Goal: Task Accomplishment & Management: Manage account settings

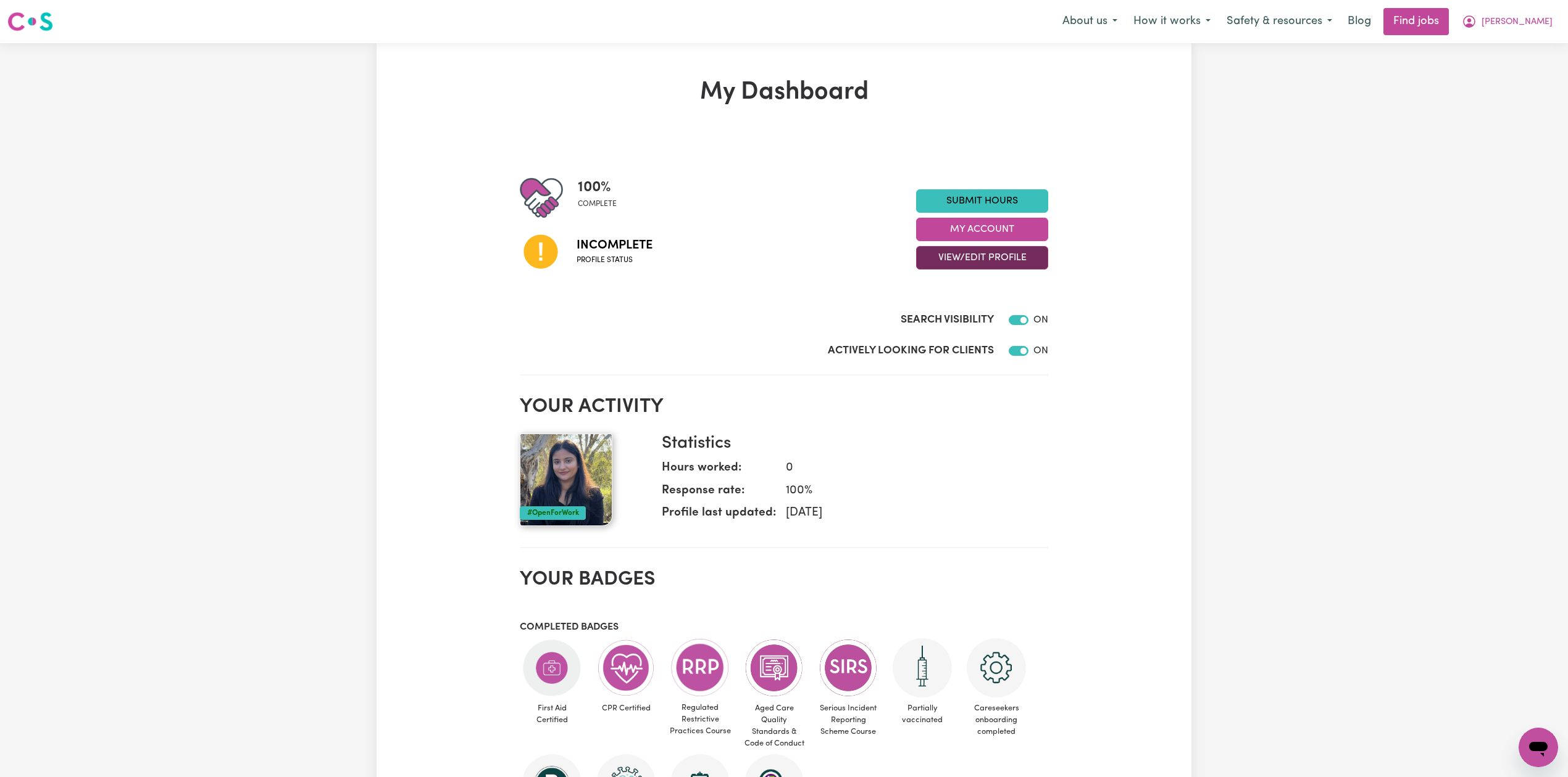
drag, startPoint x: 949, startPoint y: 258, endPoint x: 953, endPoint y: 269, distance: 11.7
click at [949, 258] on button "View/Edit Profile" at bounding box center [982, 257] width 132 height 23
click at [953, 318] on link "Edit Profile" at bounding box center [975, 314] width 116 height 25
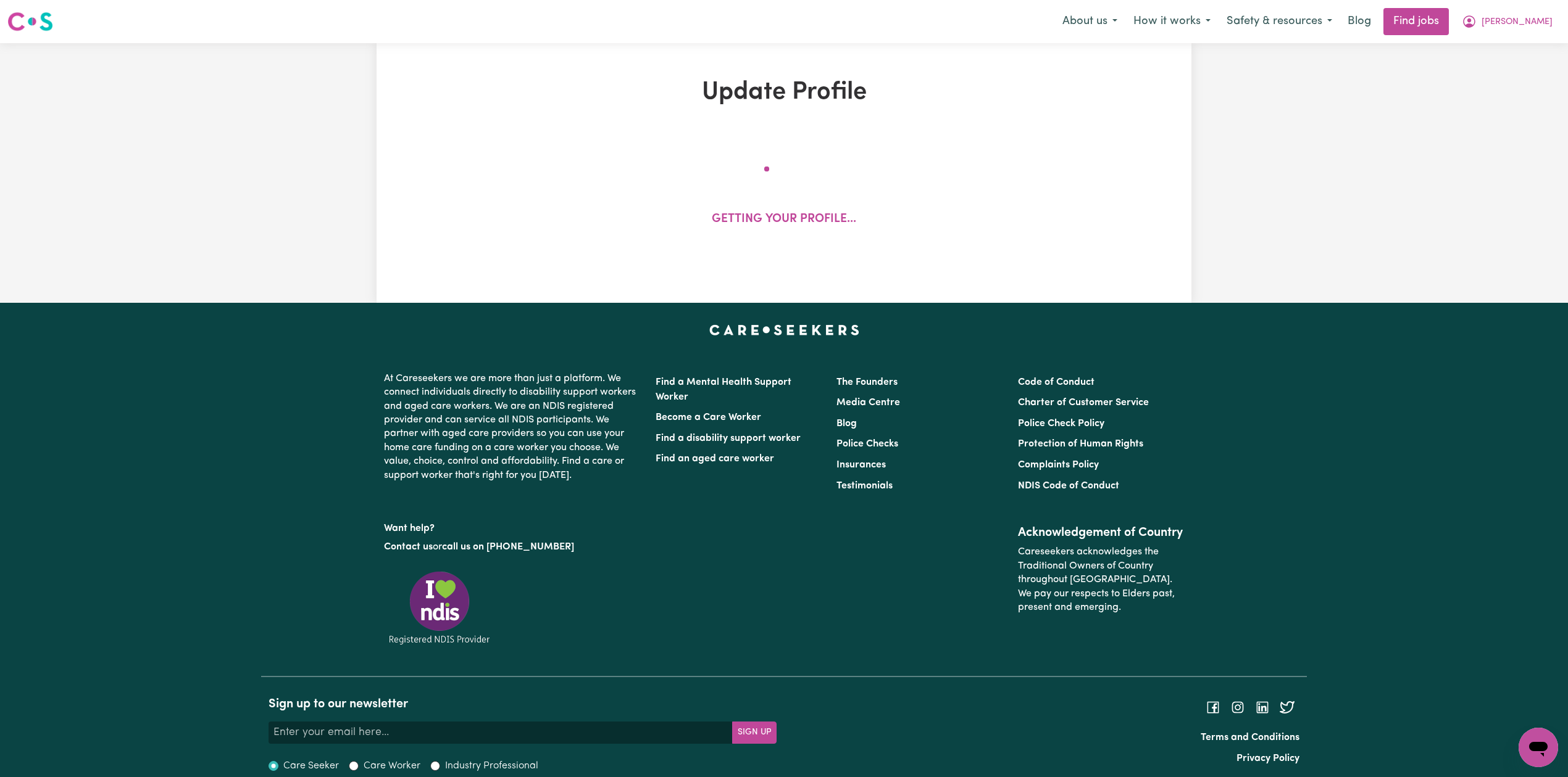
select select "female"
select select "Australian PR"
select select "Studying a healthcare related degree or qualification"
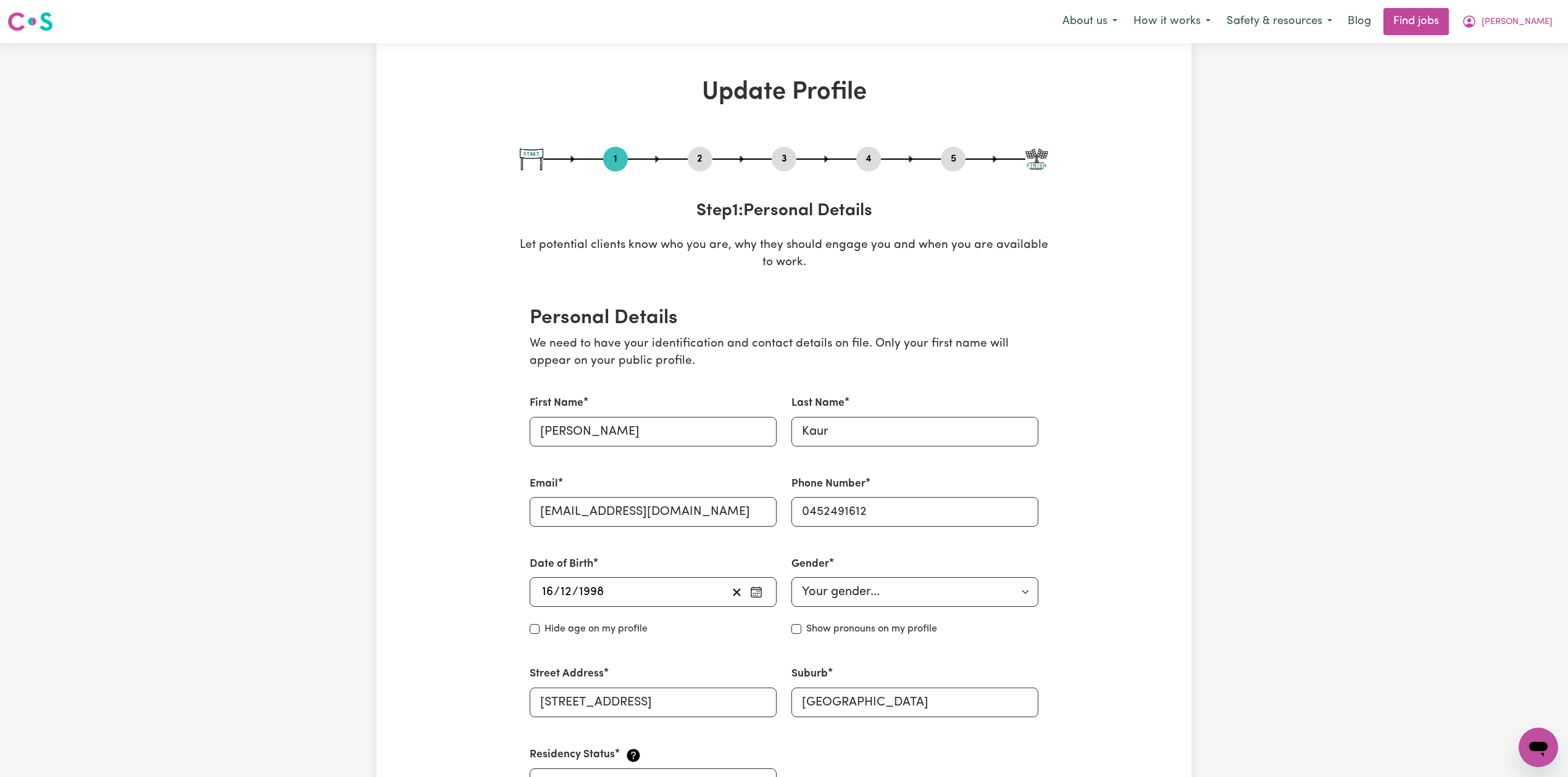
drag, startPoint x: 876, startPoint y: 155, endPoint x: 869, endPoint y: 168, distance: 14.8
click at [872, 159] on button "4" at bounding box center [868, 159] width 25 height 16
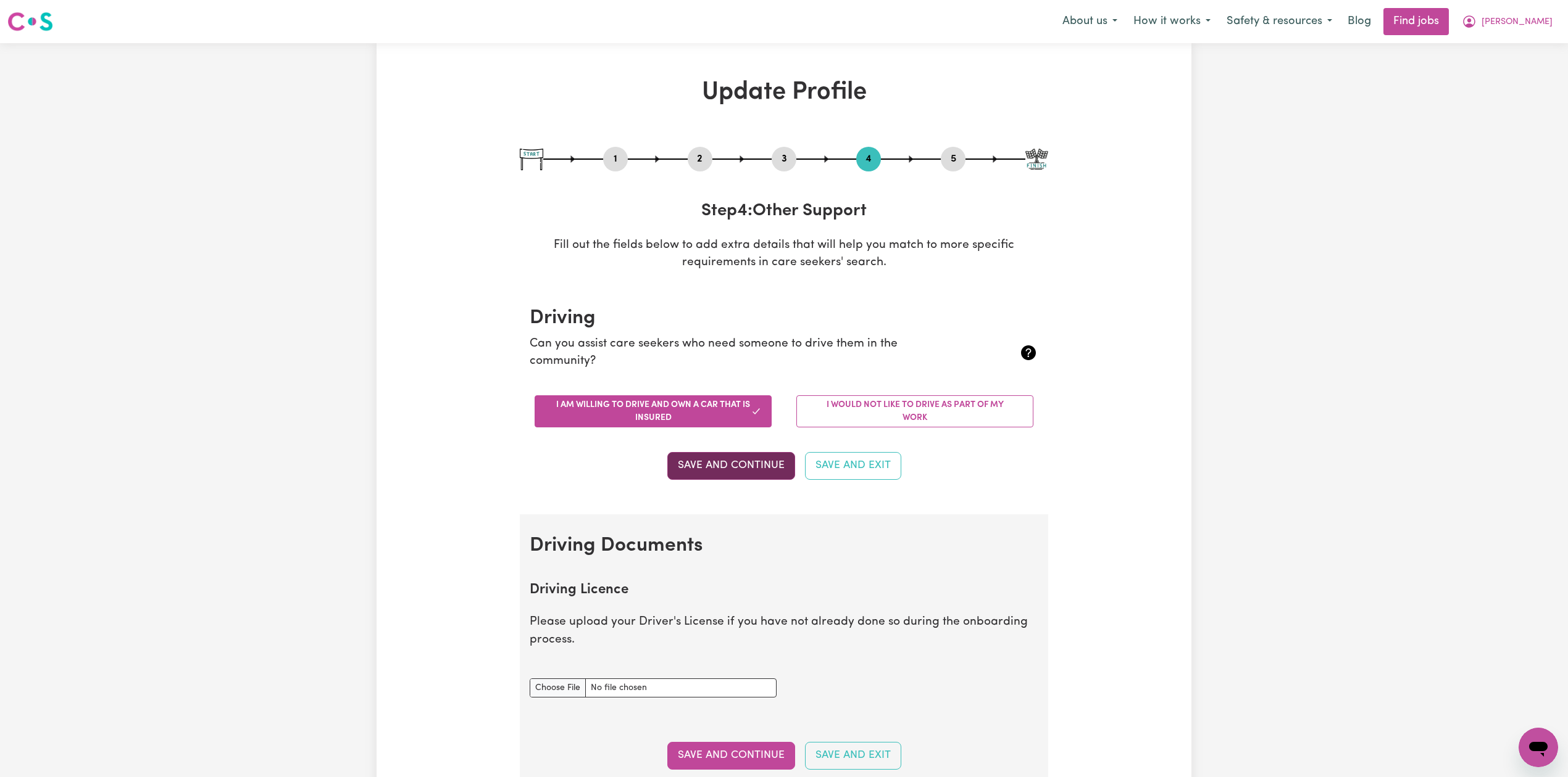
scroll to position [164, 0]
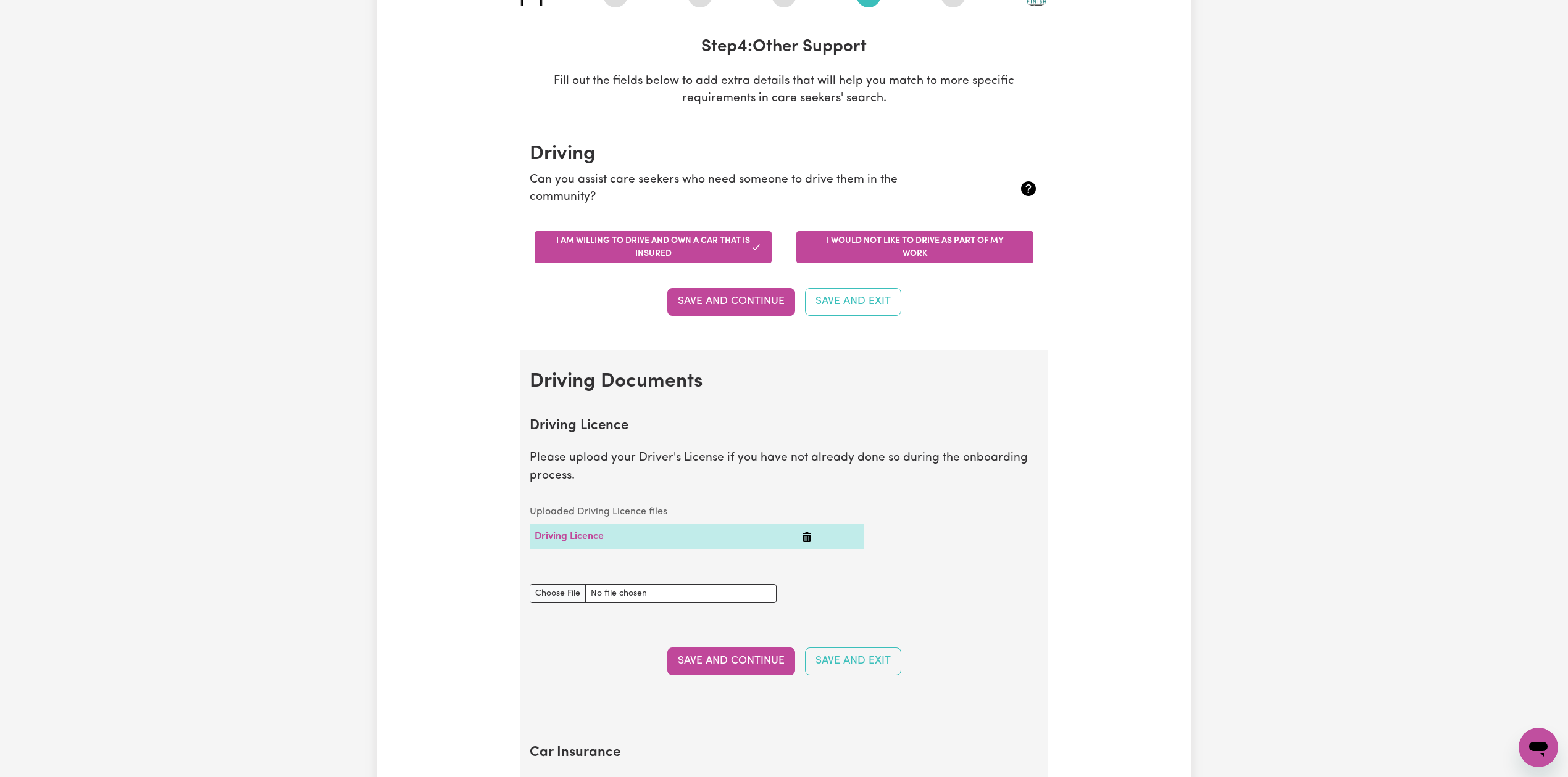
click at [827, 235] on button "I would not like to drive as part of my work" at bounding box center [914, 247] width 237 height 32
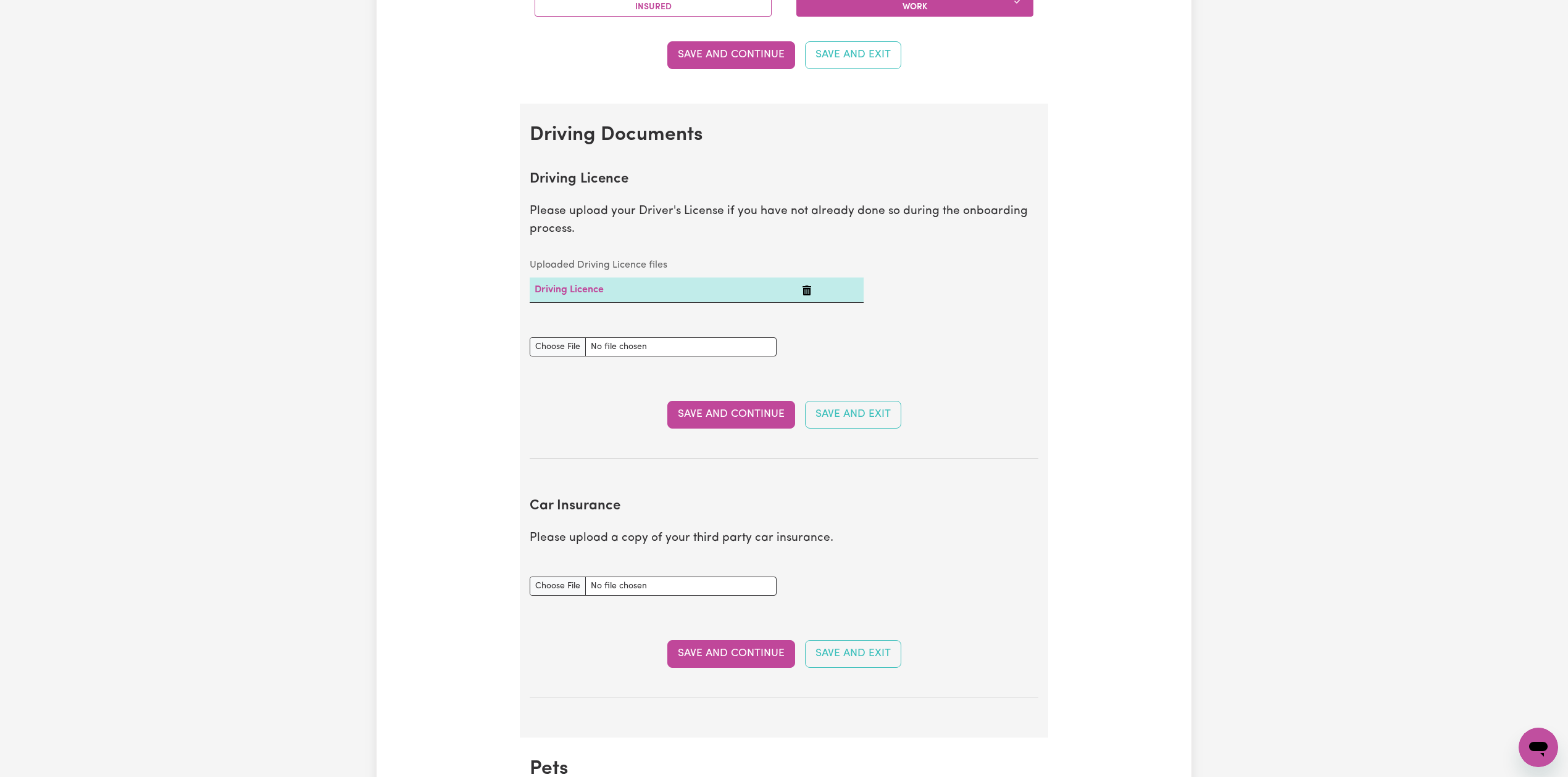
click at [809, 284] on button "Delete Driving Licence" at bounding box center [807, 290] width 10 height 15
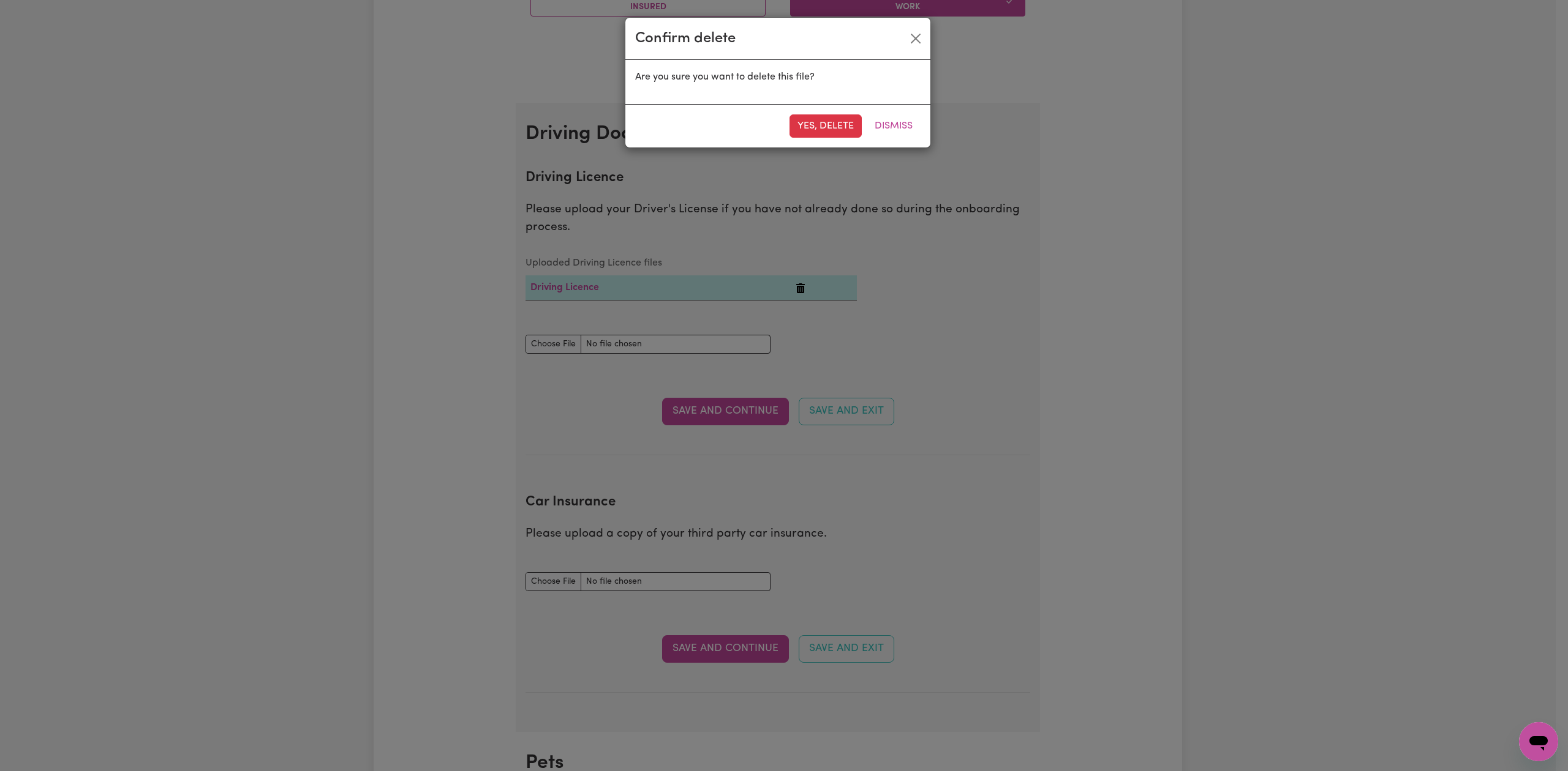
drag, startPoint x: 802, startPoint y: 122, endPoint x: 801, endPoint y: 143, distance: 21.0
click at [804, 122] on button "Yes, delete" at bounding box center [826, 126] width 72 height 23
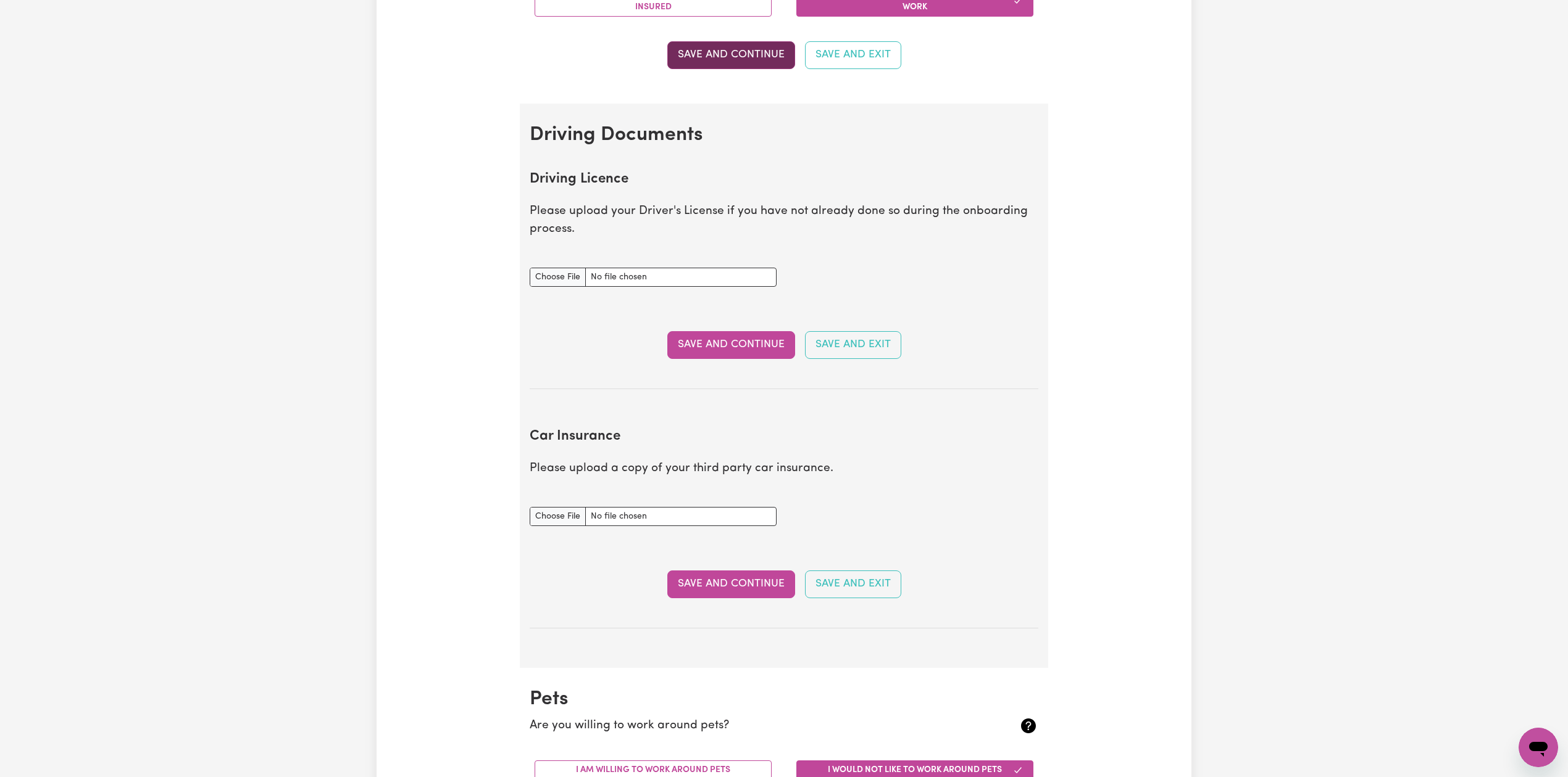
click at [740, 62] on button "Save and Continue" at bounding box center [731, 54] width 127 height 27
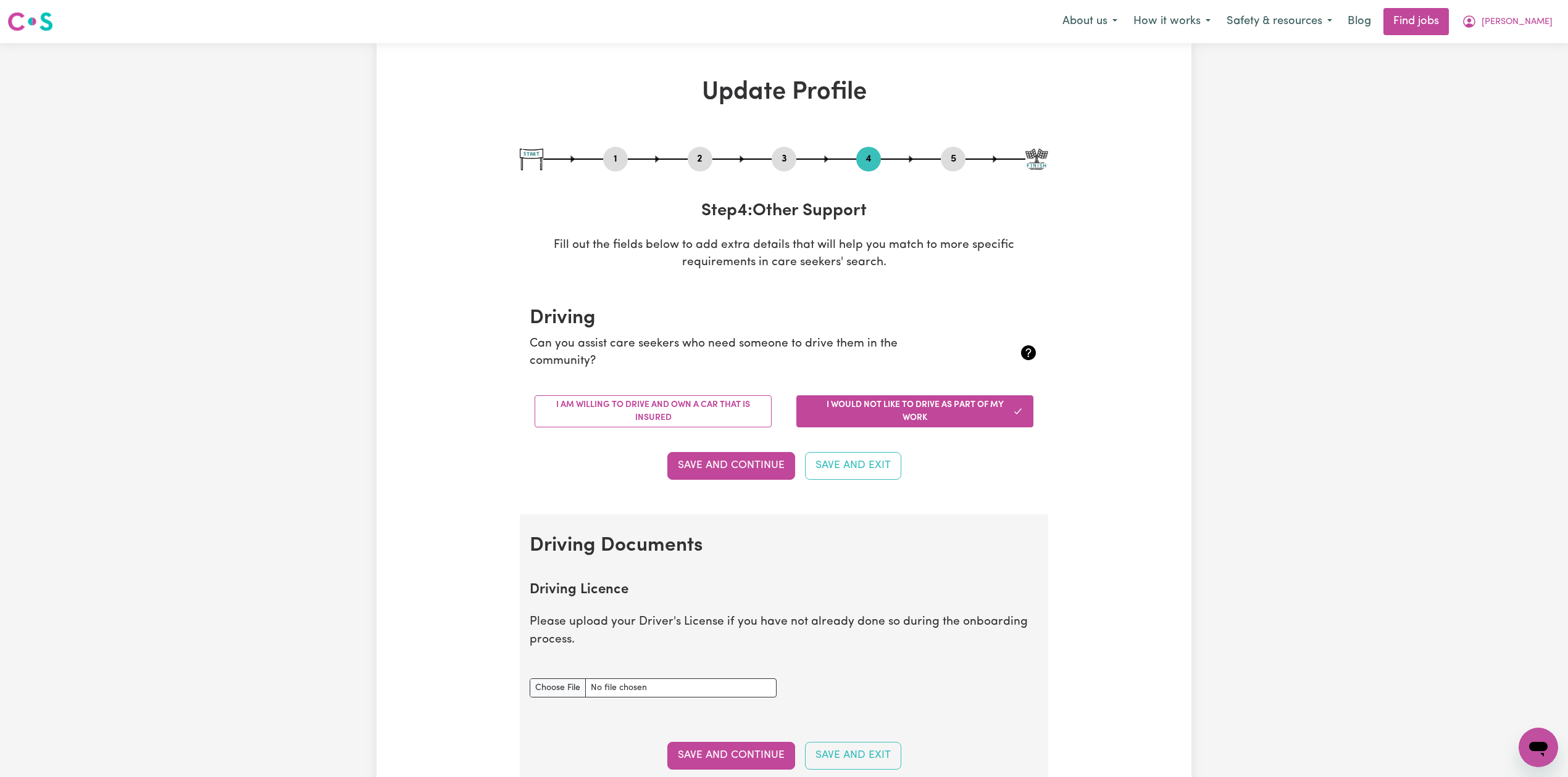
scroll to position [82, 0]
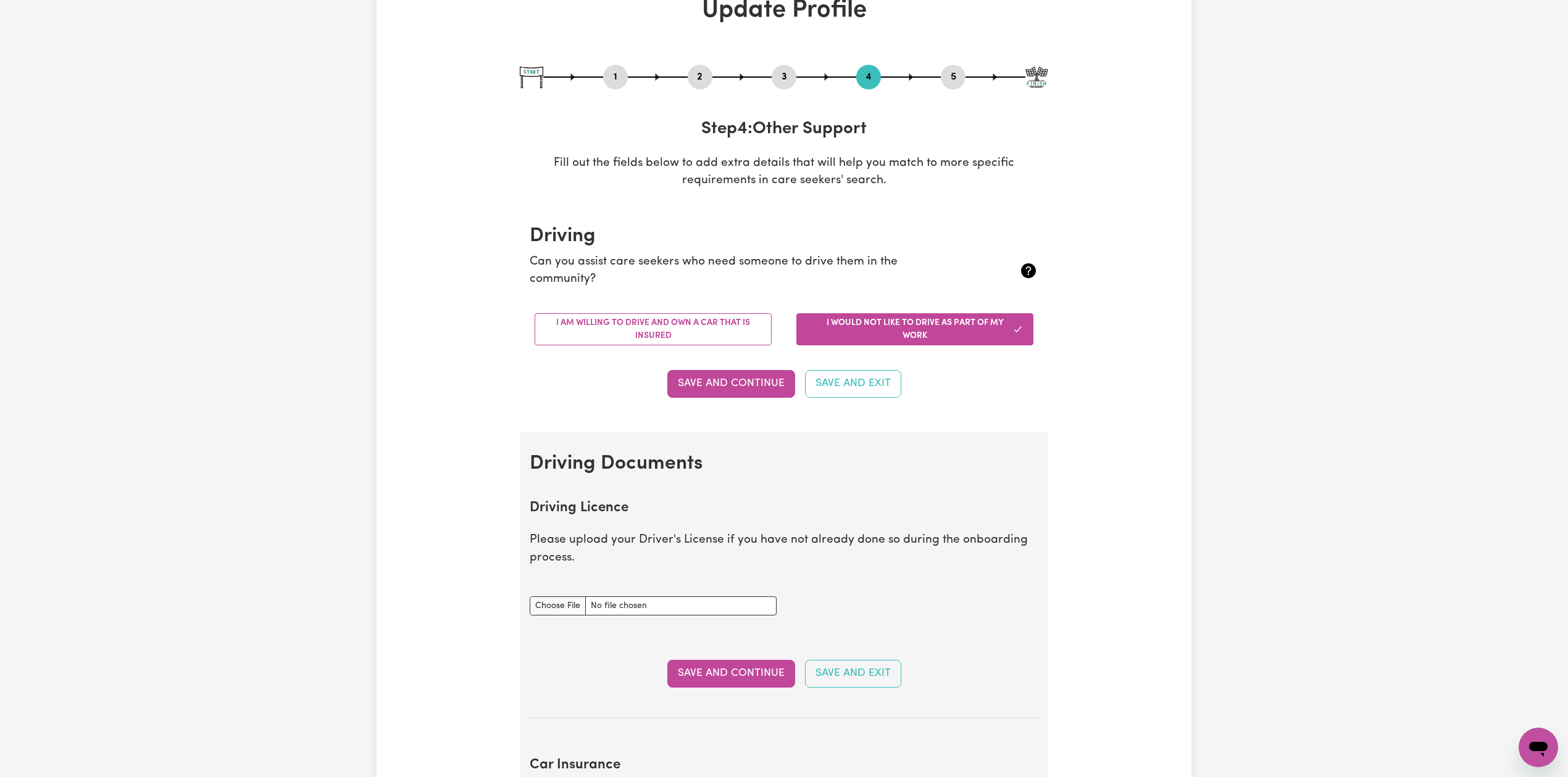
click at [780, 82] on button "3" at bounding box center [783, 77] width 25 height 16
select select "Certificate III (Individual Support)"
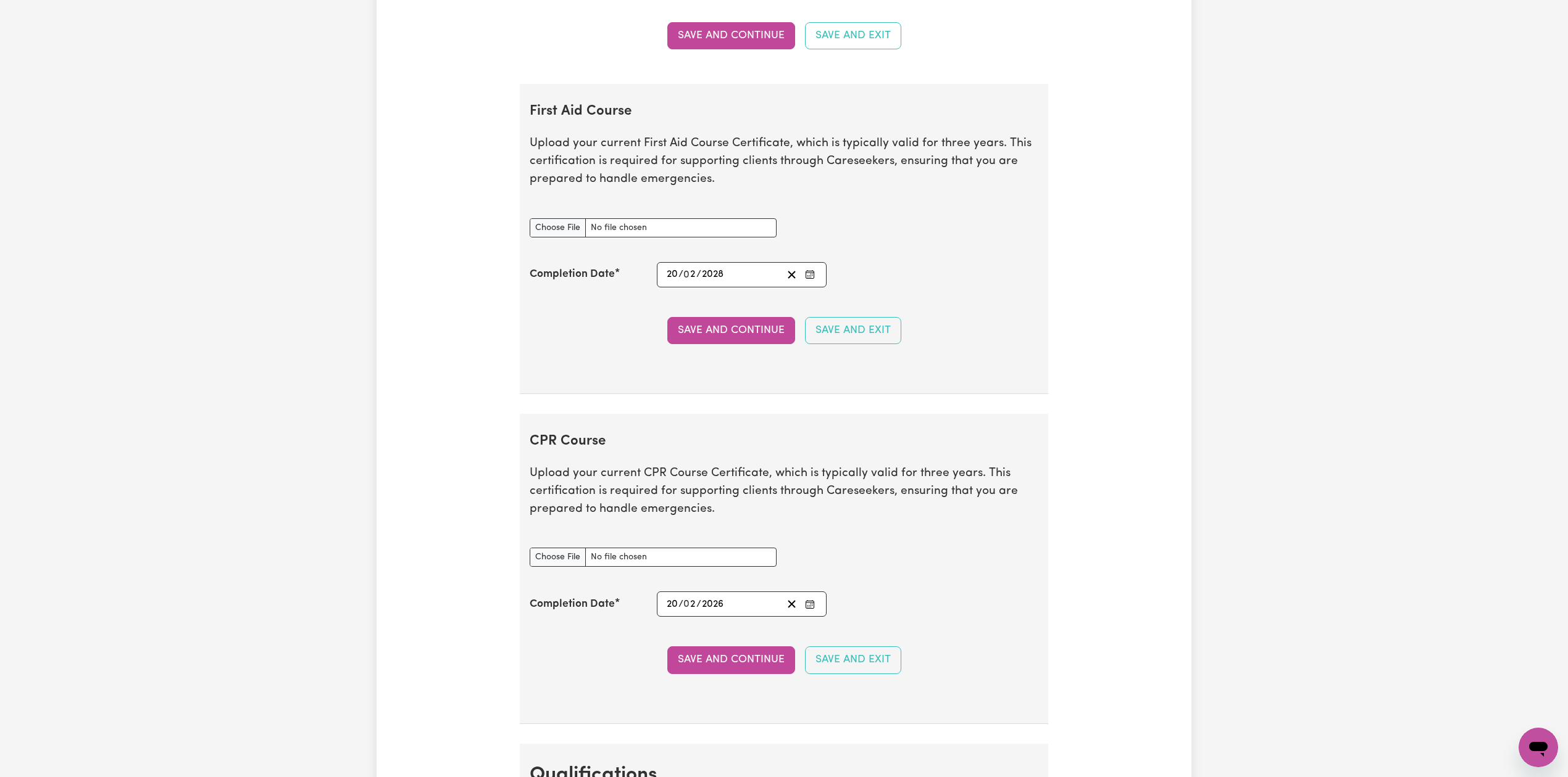
scroll to position [2385, 0]
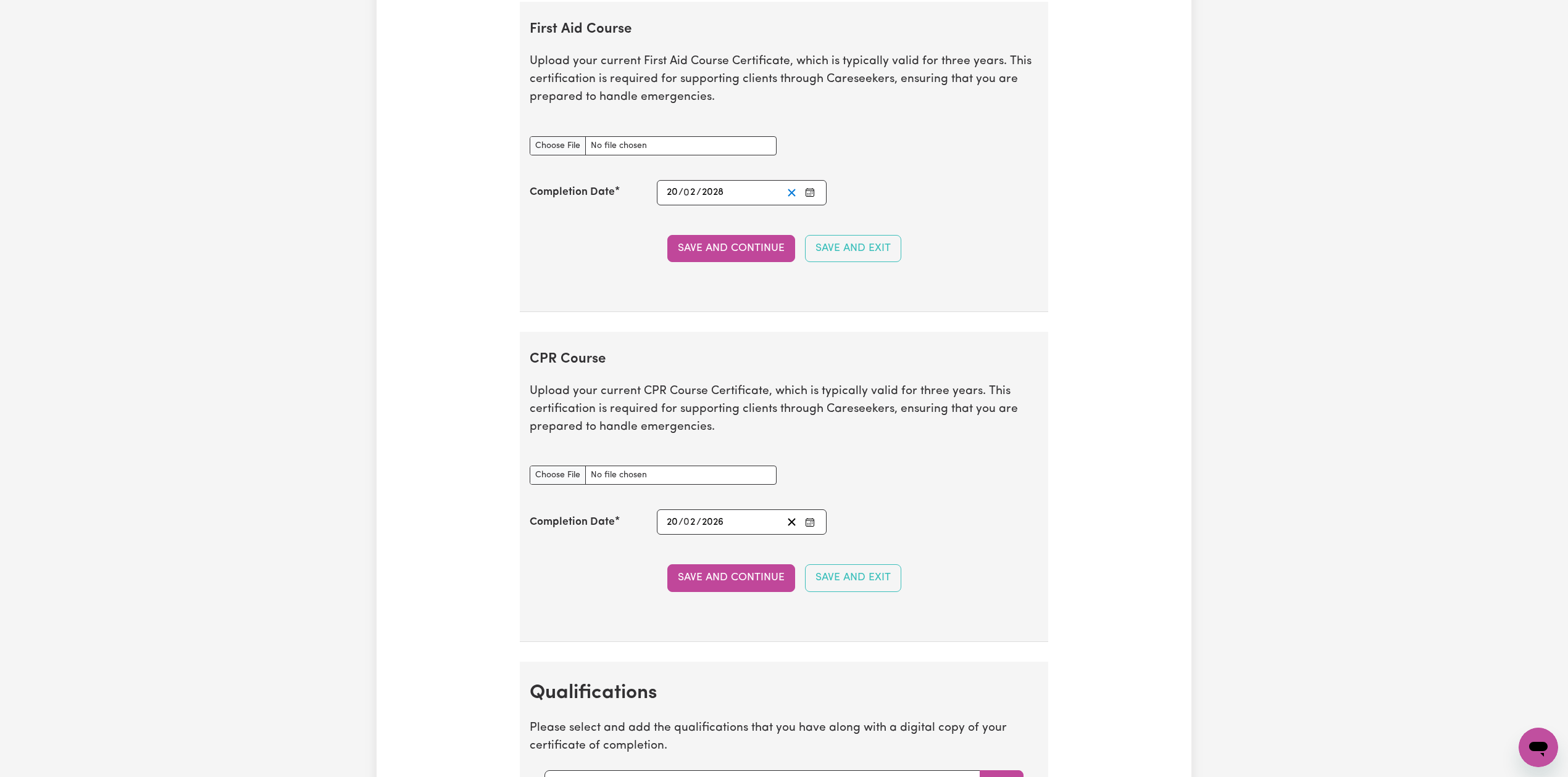
click at [798, 200] on button "Clear date" at bounding box center [791, 192] width 19 height 17
click at [807, 198] on icon "Enter the Completion Date of your First Aid Course" at bounding box center [809, 192] width 10 height 10
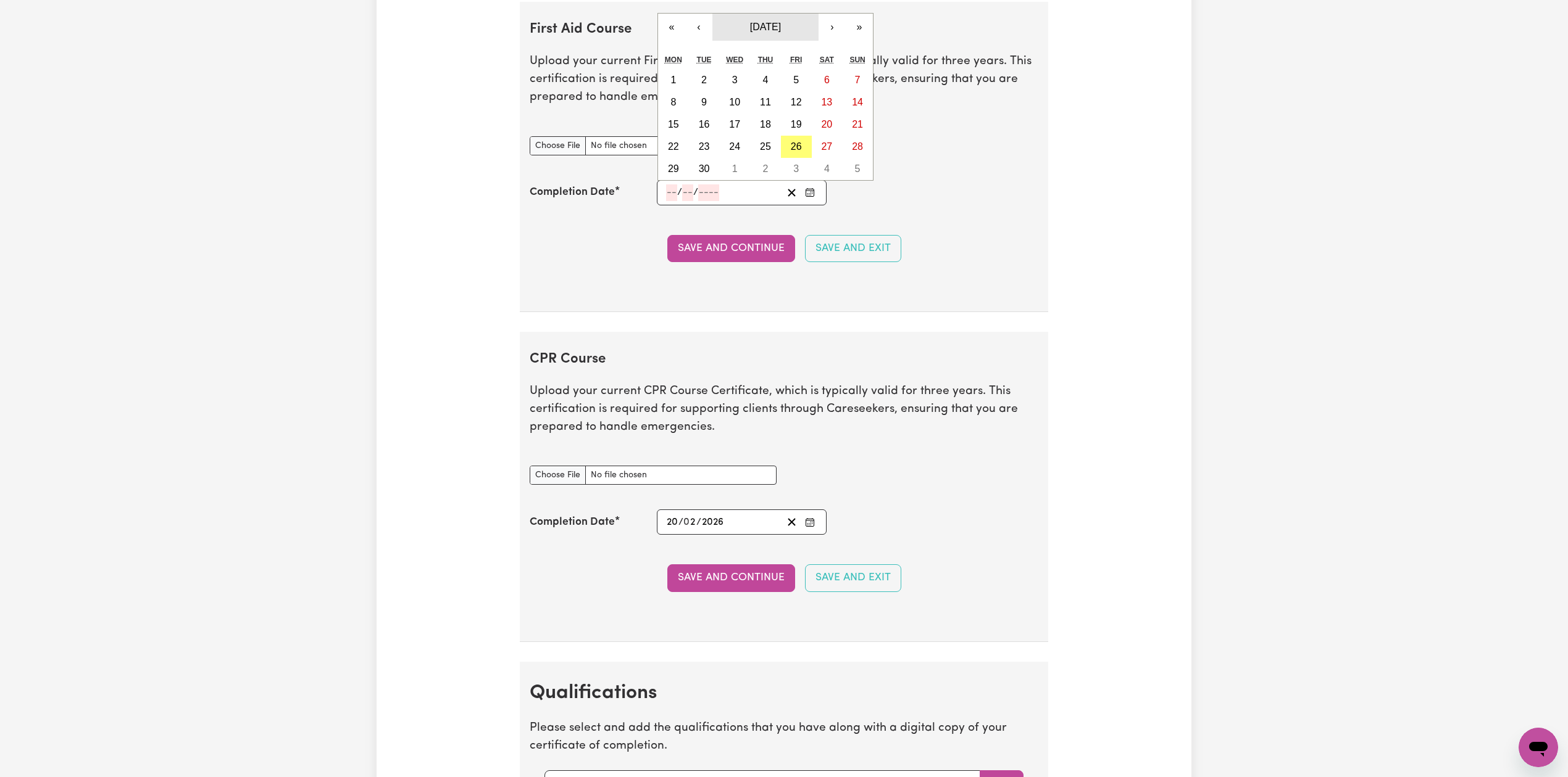
click at [781, 32] on span "September 2025" at bounding box center [765, 27] width 31 height 11
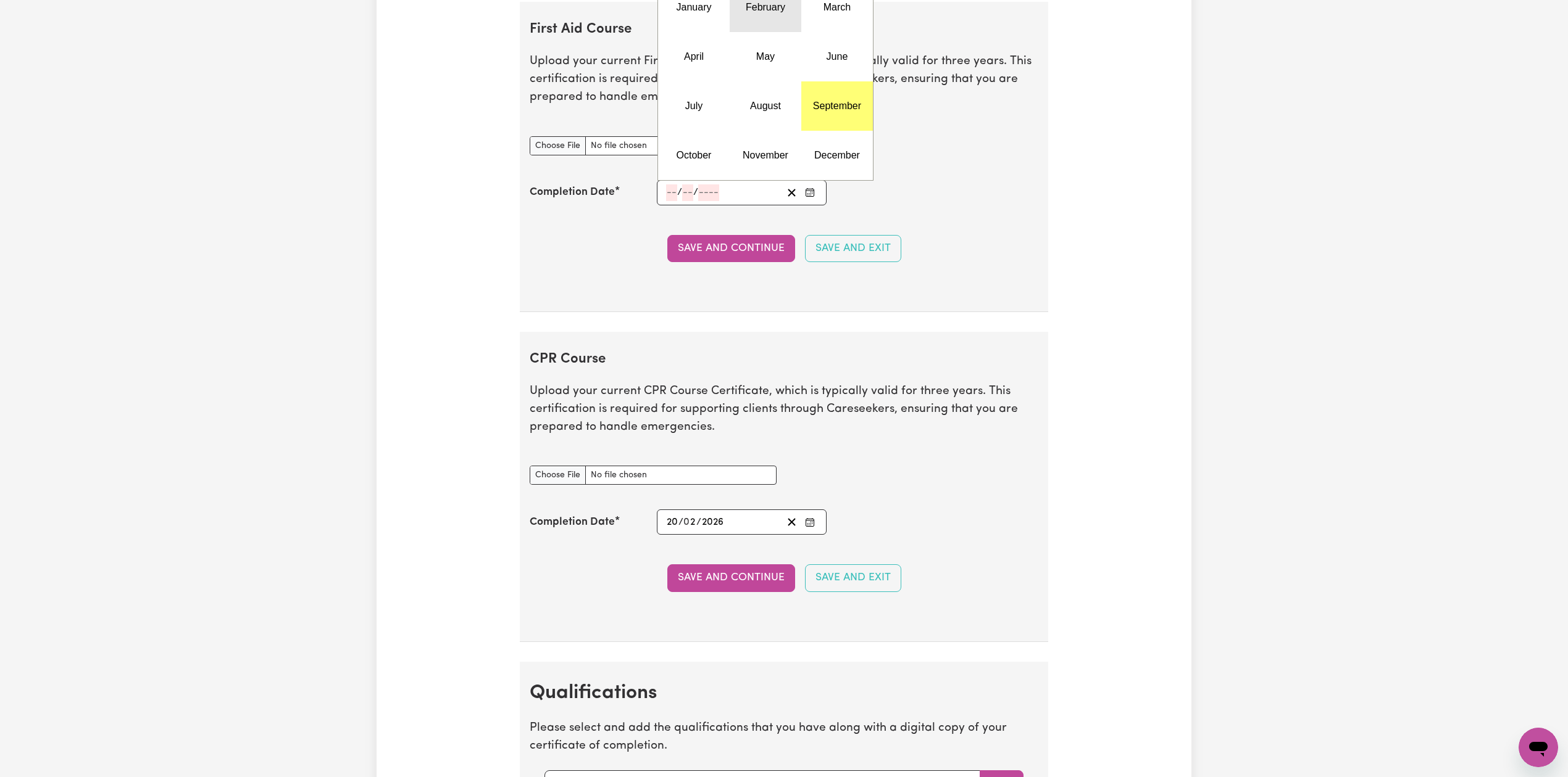
click at [771, 13] on abbr "February" at bounding box center [765, 7] width 40 height 11
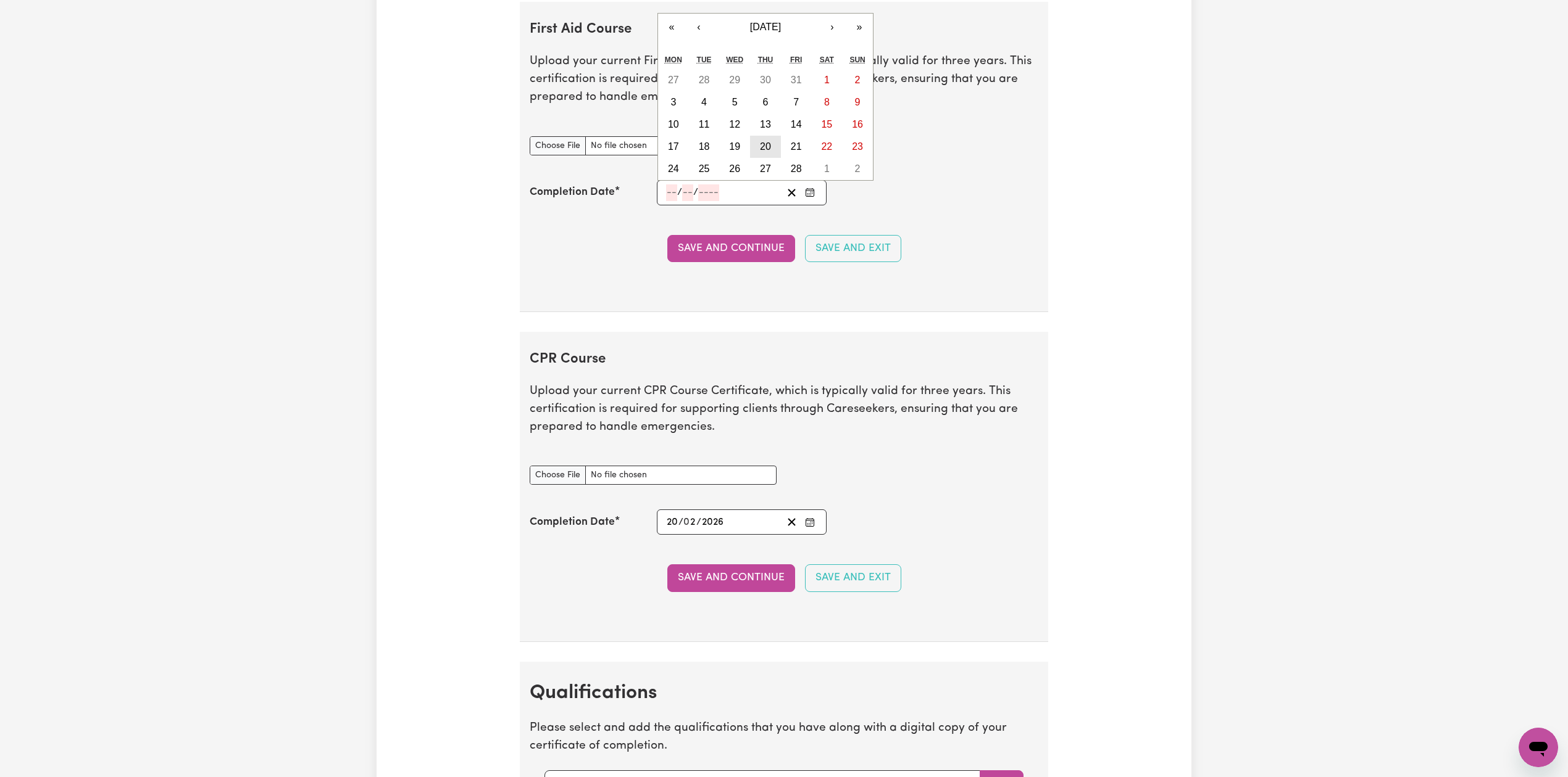
click at [759, 154] on button "20" at bounding box center [765, 147] width 31 height 22
type input "2025-02-20"
type input "20"
type input "2"
type input "2025"
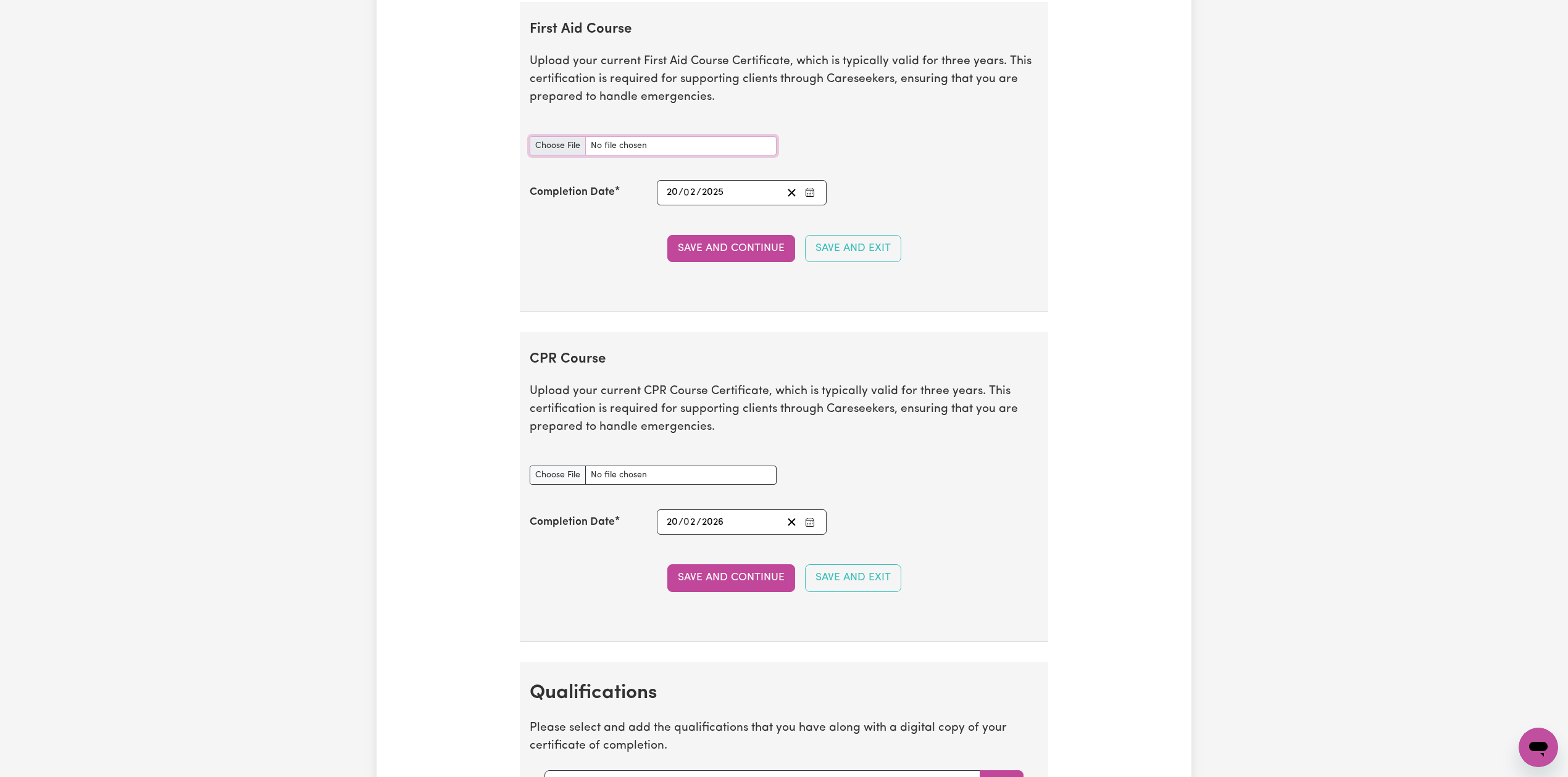
click at [560, 153] on input "First Aid Course document" at bounding box center [653, 145] width 247 height 19
type input "C:\fakepath\Navroop Kaur CPR and First Aid Certificate 20022025.pdf"
click at [747, 257] on button "Save and Continue" at bounding box center [731, 248] width 127 height 27
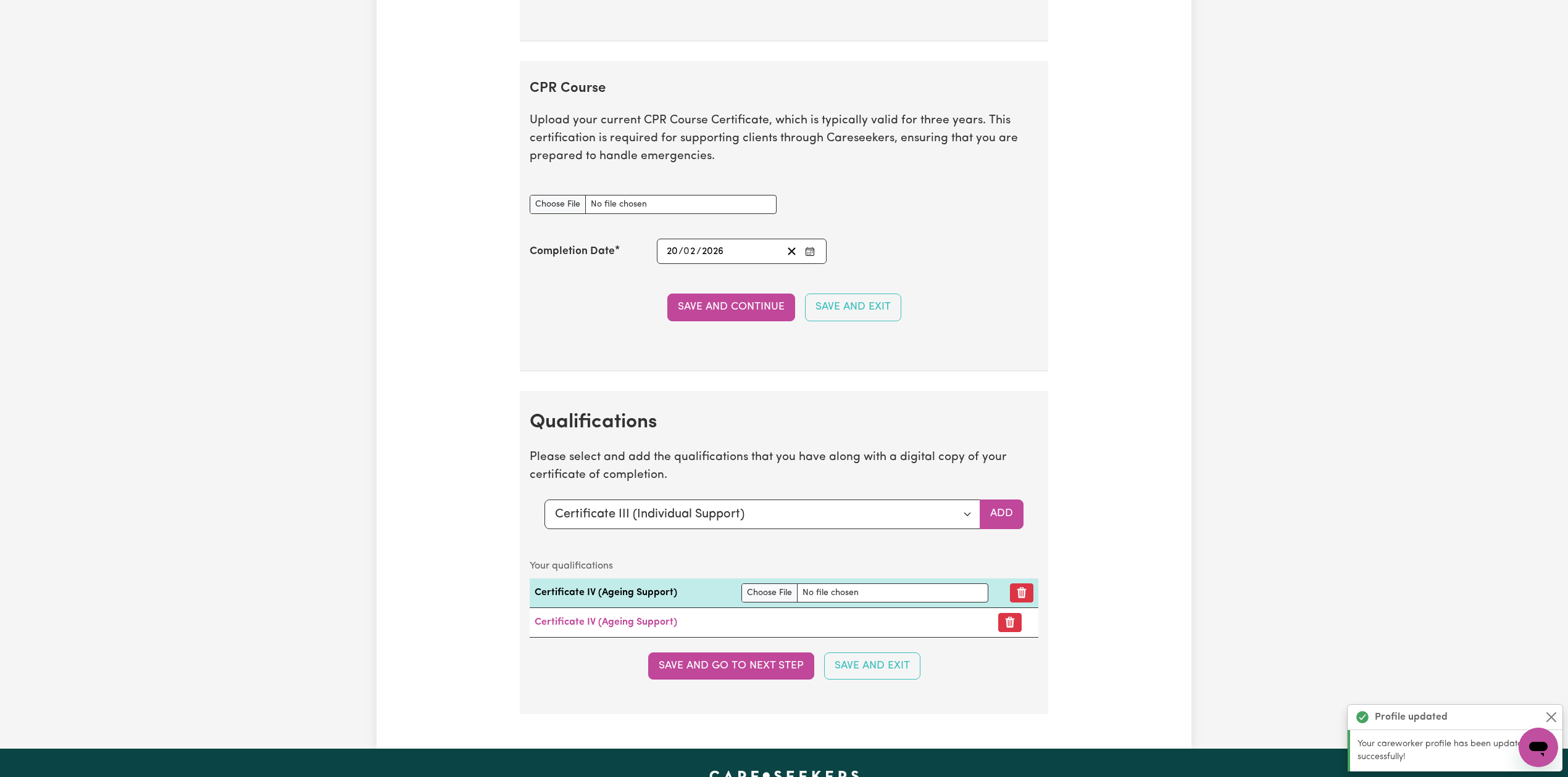
scroll to position [2729, 0]
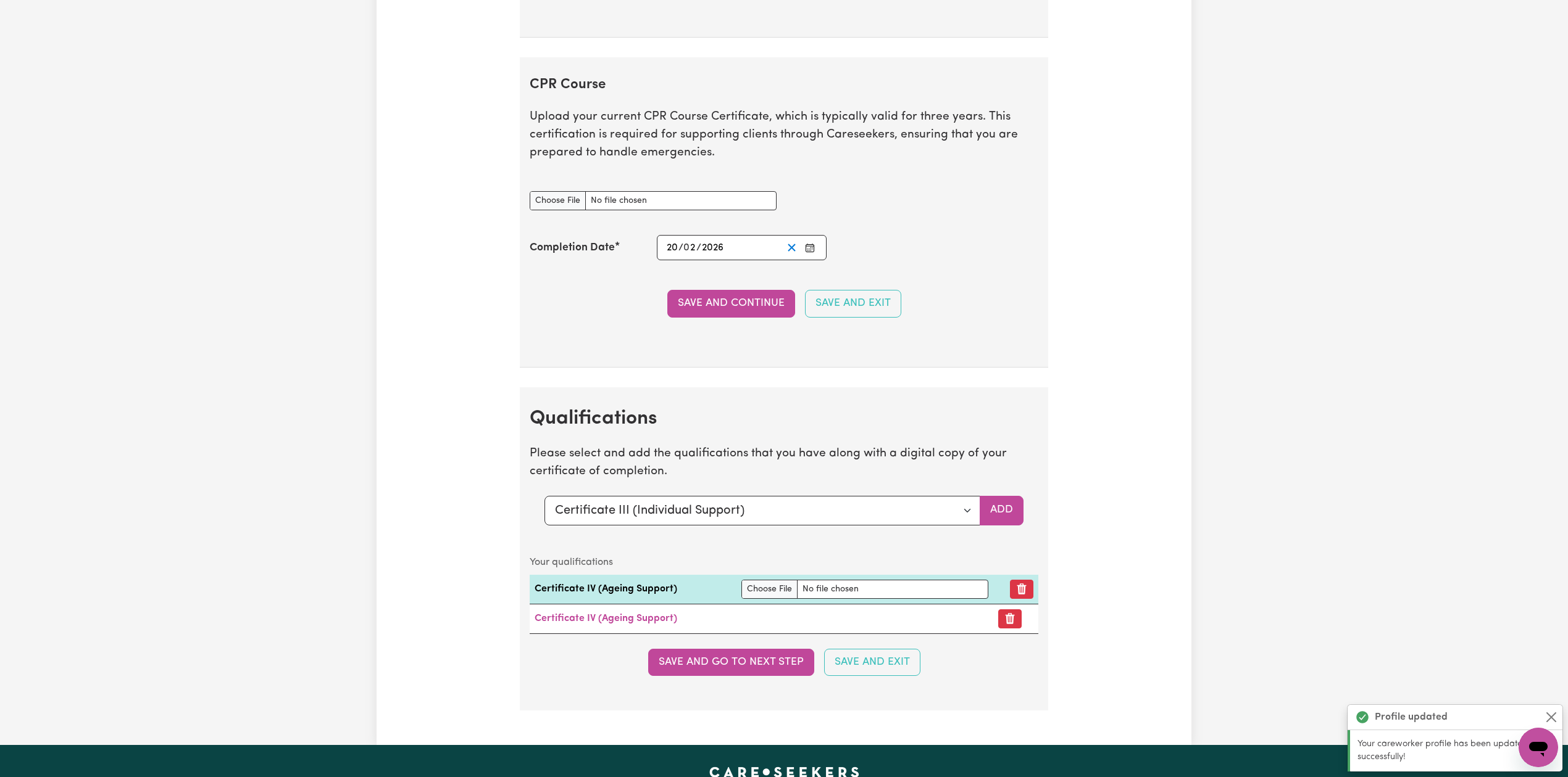
click at [789, 253] on icon "Clear date" at bounding box center [792, 247] width 12 height 12
click at [809, 253] on icon "Enter the Completion Date of your CPR Course" at bounding box center [809, 247] width 10 height 10
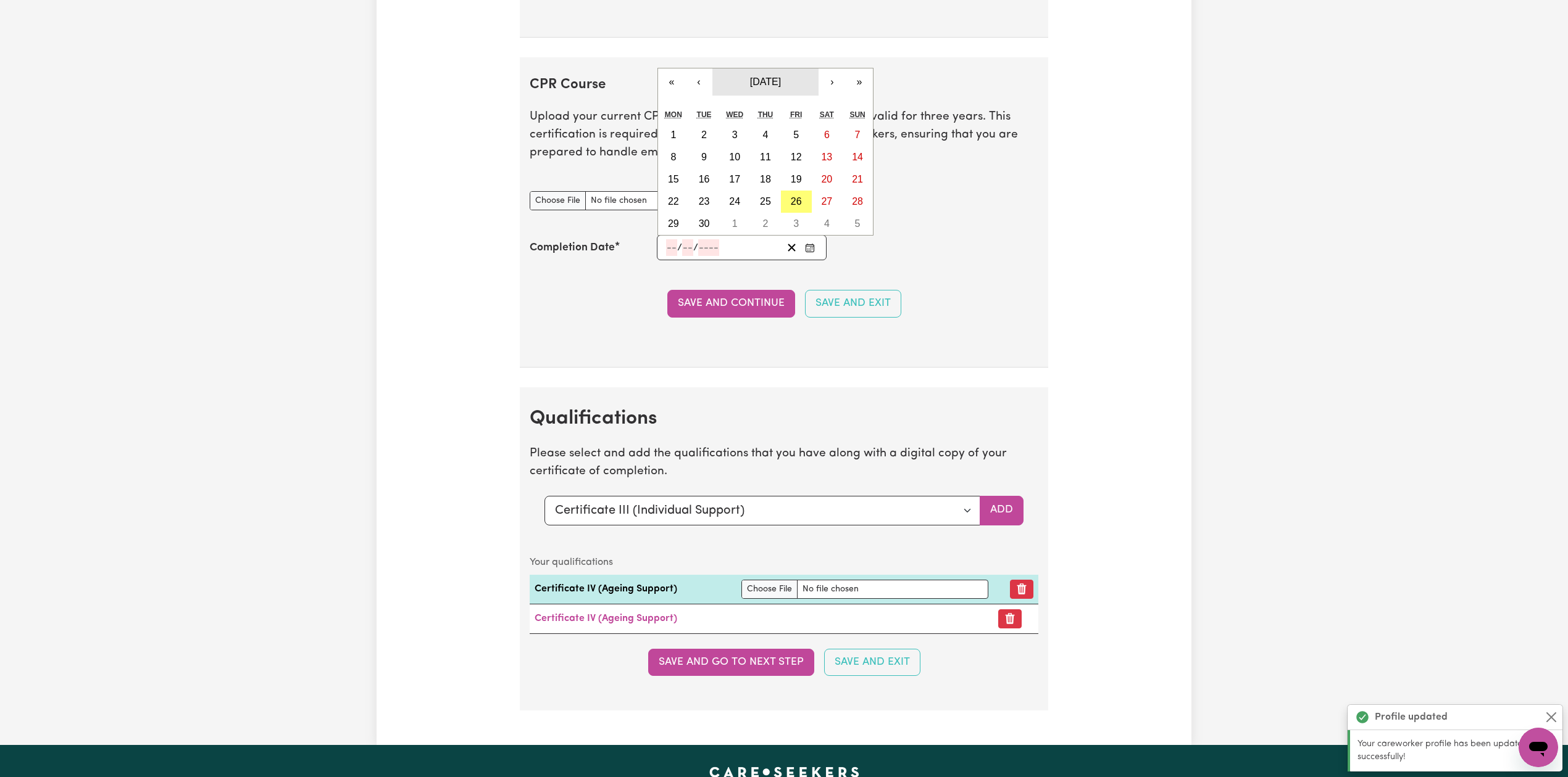
click at [773, 87] on span "September 2025" at bounding box center [765, 82] width 31 height 11
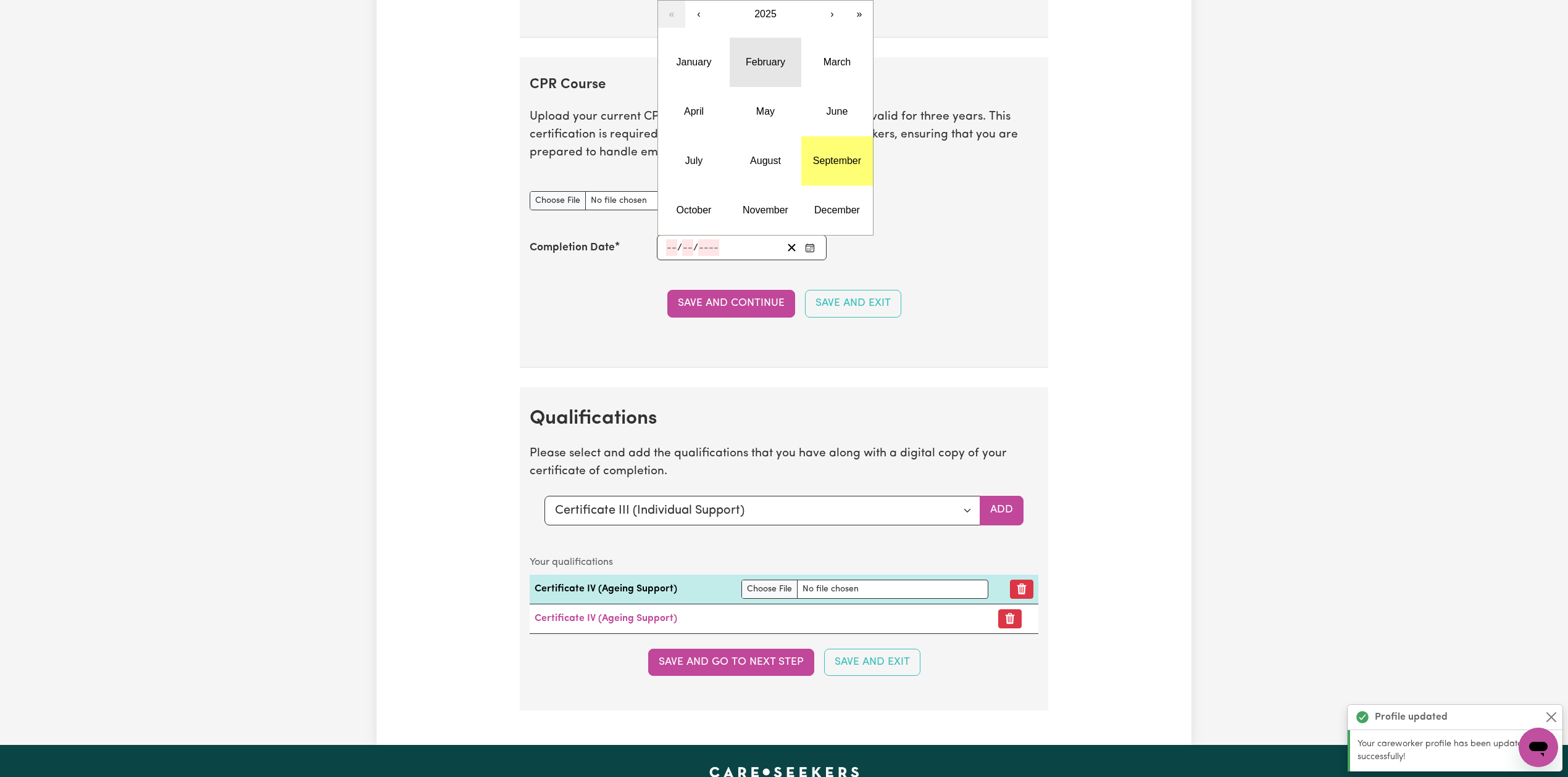
click at [764, 83] on button "February" at bounding box center [765, 62] width 72 height 49
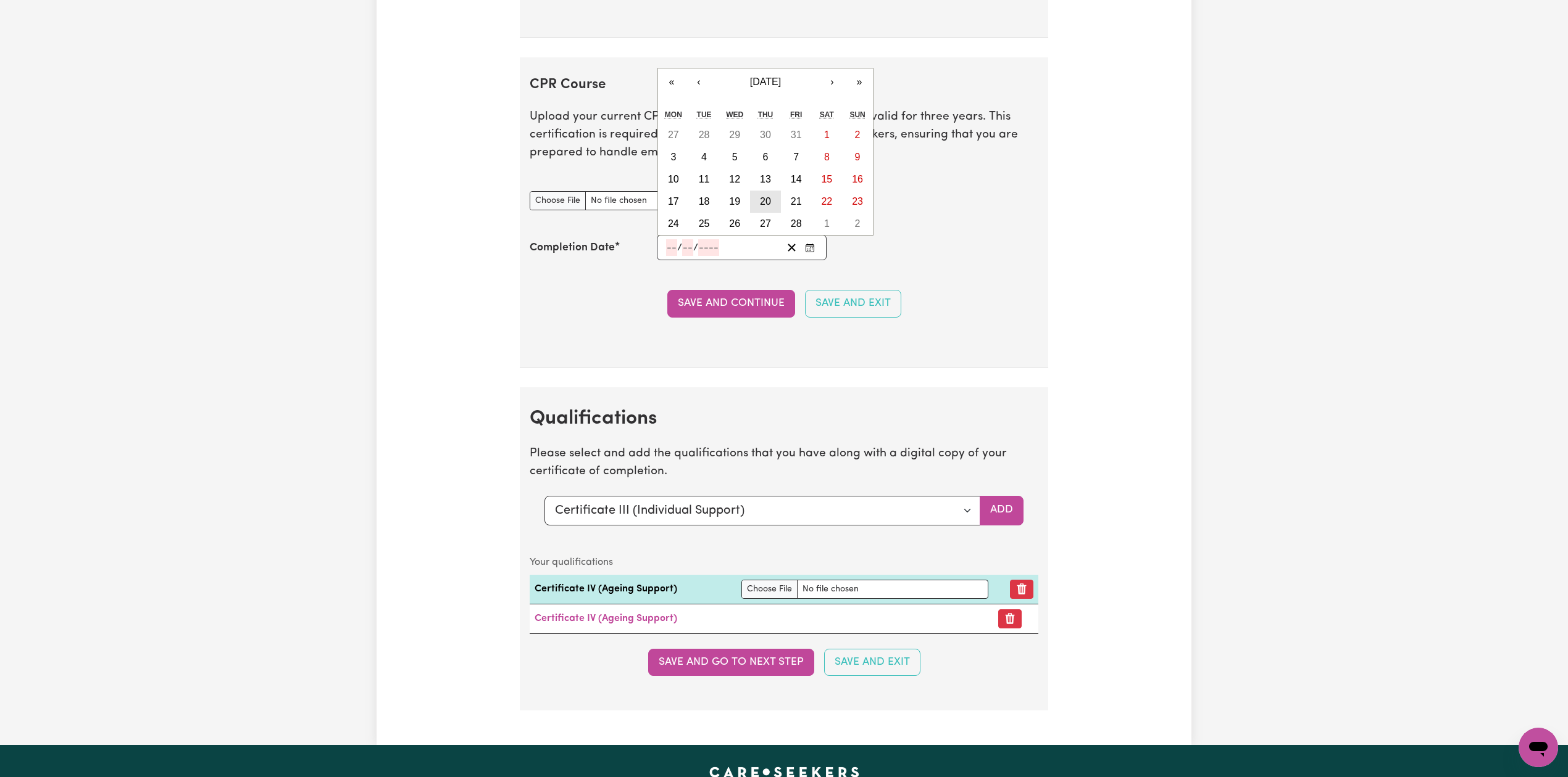
click at [766, 206] on abbr "20" at bounding box center [765, 202] width 11 height 11
type input "2025-02-20"
type input "20"
type input "2"
type input "2025"
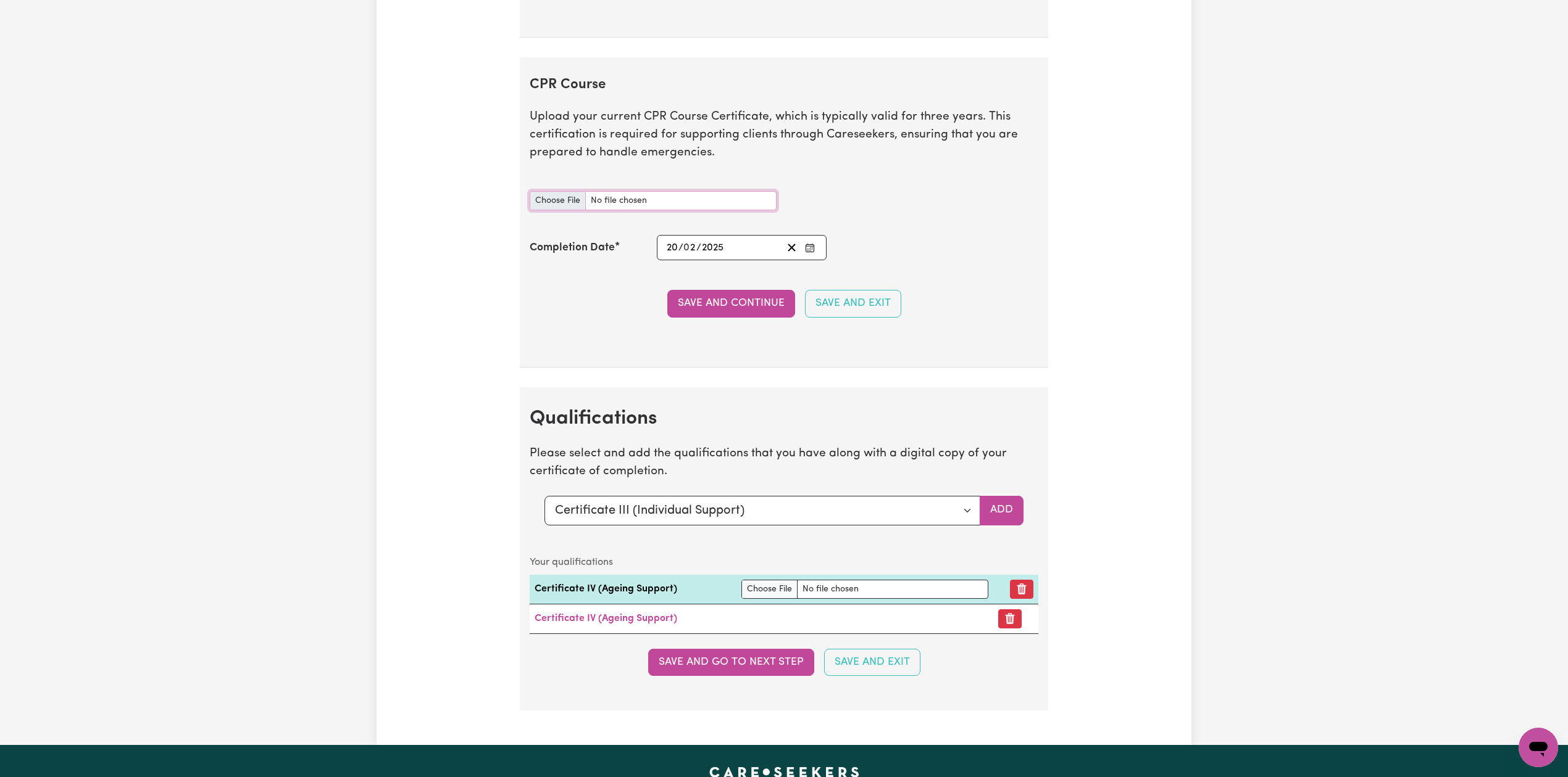
click at [590, 210] on input "CPR Course document" at bounding box center [653, 200] width 247 height 19
type input "C:\fakepath\Navroop Kaur CPR and First Aid Certificate 20022025.pdf"
click at [702, 309] on button "Save and Continue" at bounding box center [731, 303] width 127 height 27
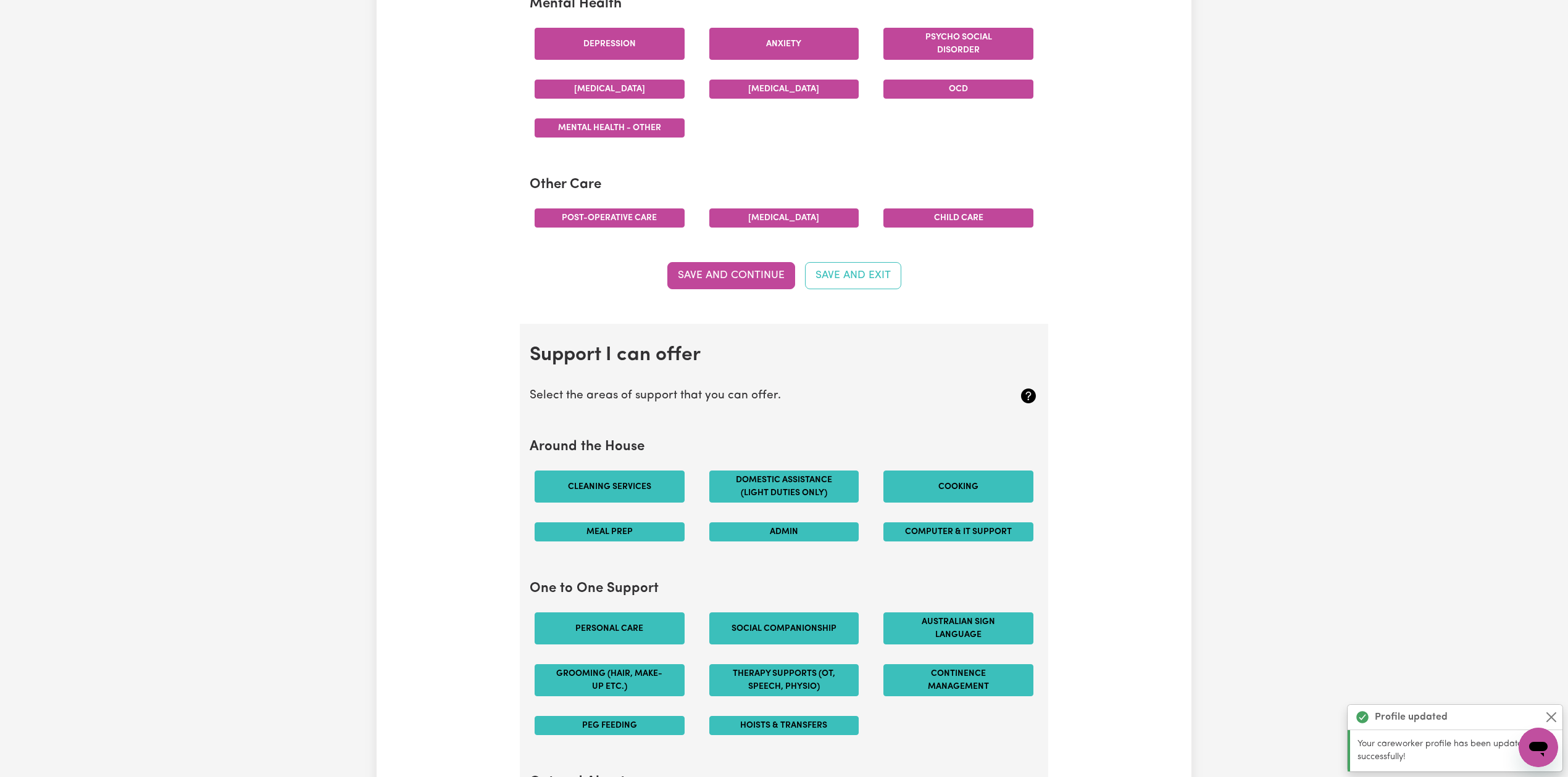
scroll to position [0, 0]
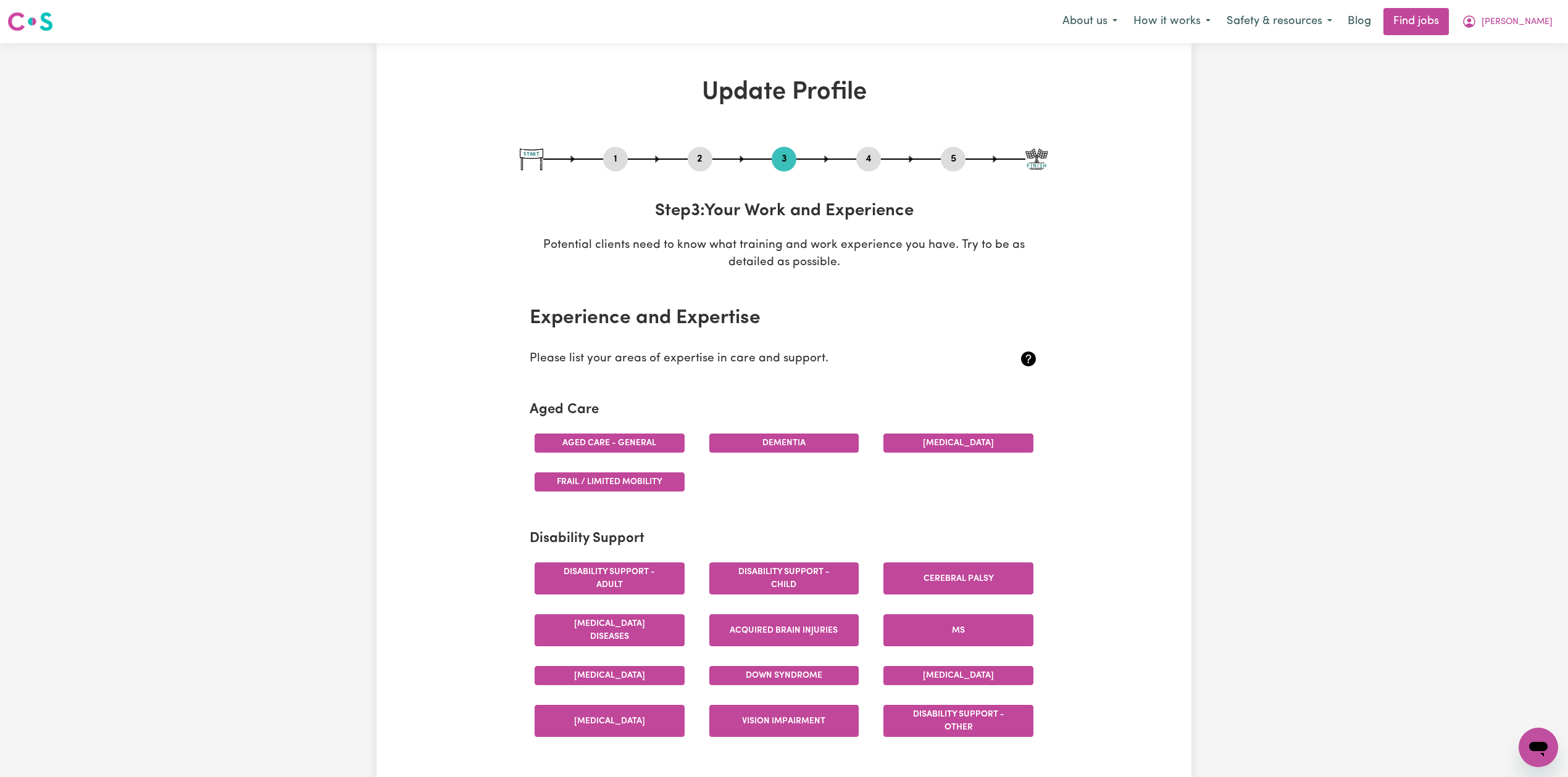
click at [702, 154] on button "2" at bounding box center [700, 159] width 25 height 16
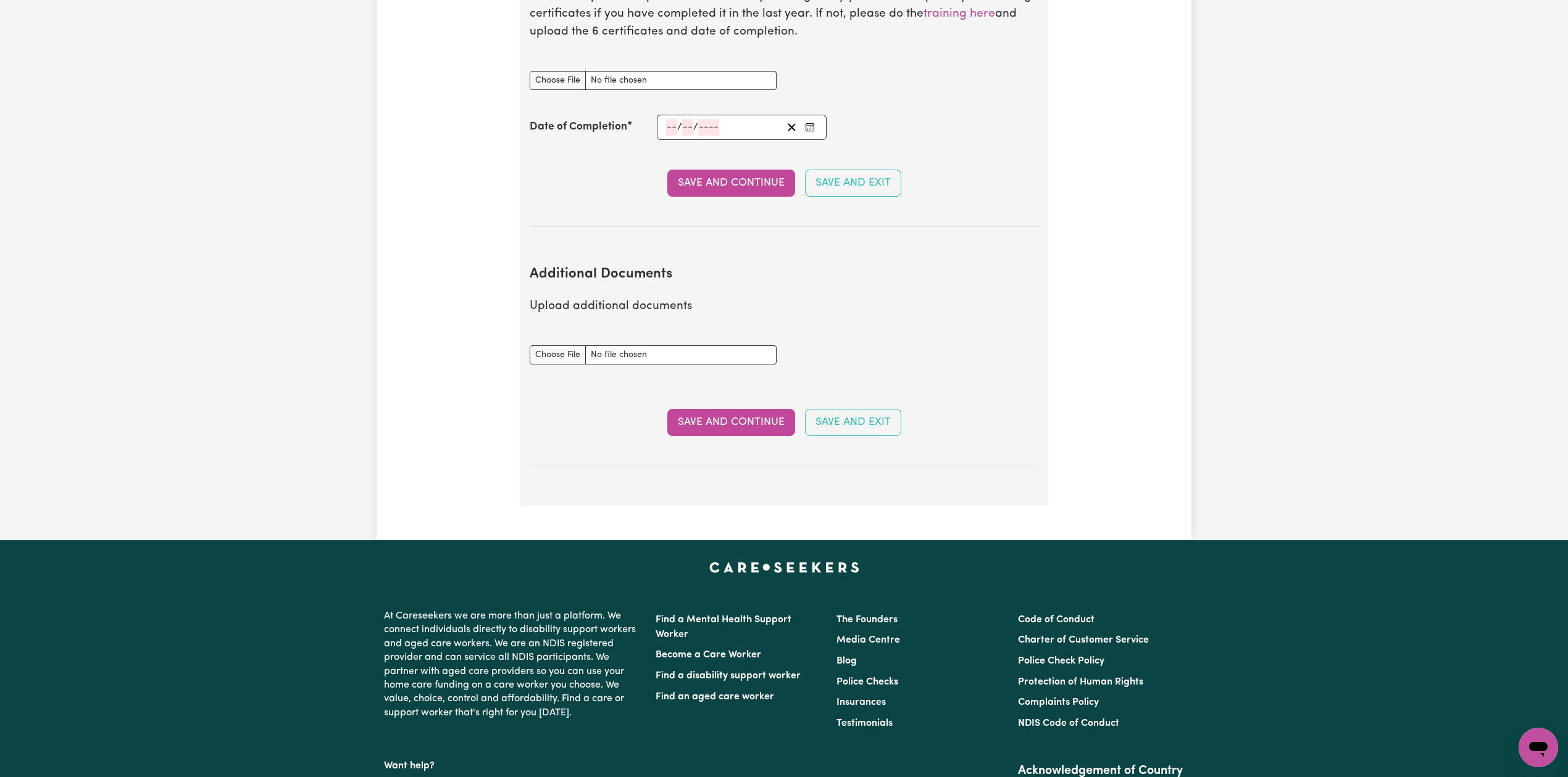
scroll to position [1892, 0]
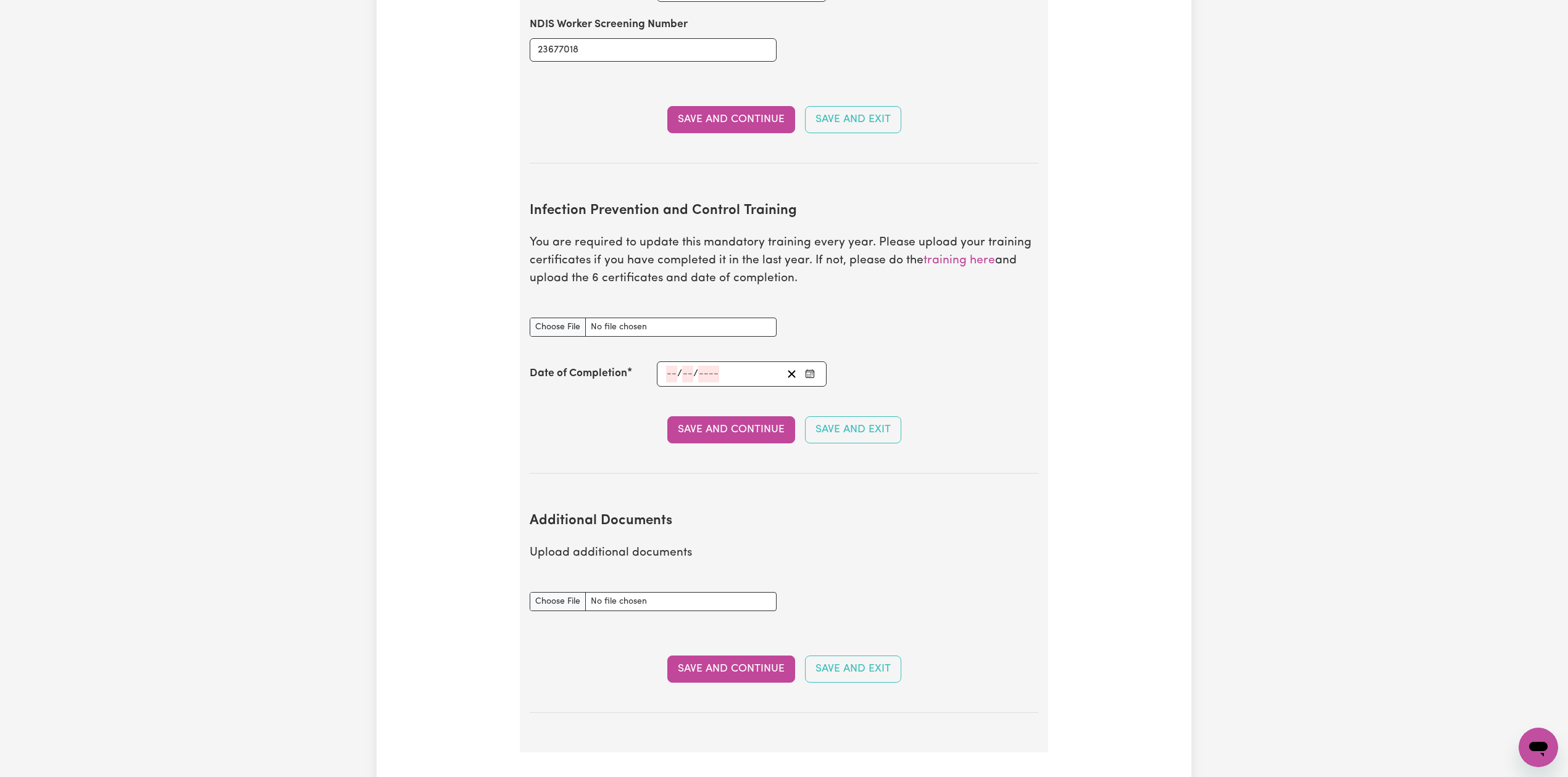
click at [805, 371] on rect "Enter the Date of Completion of your Infection Prevention and Control Training" at bounding box center [809, 374] width 8 height 7
click at [770, 203] on span "September 2025" at bounding box center [765, 208] width 31 height 11
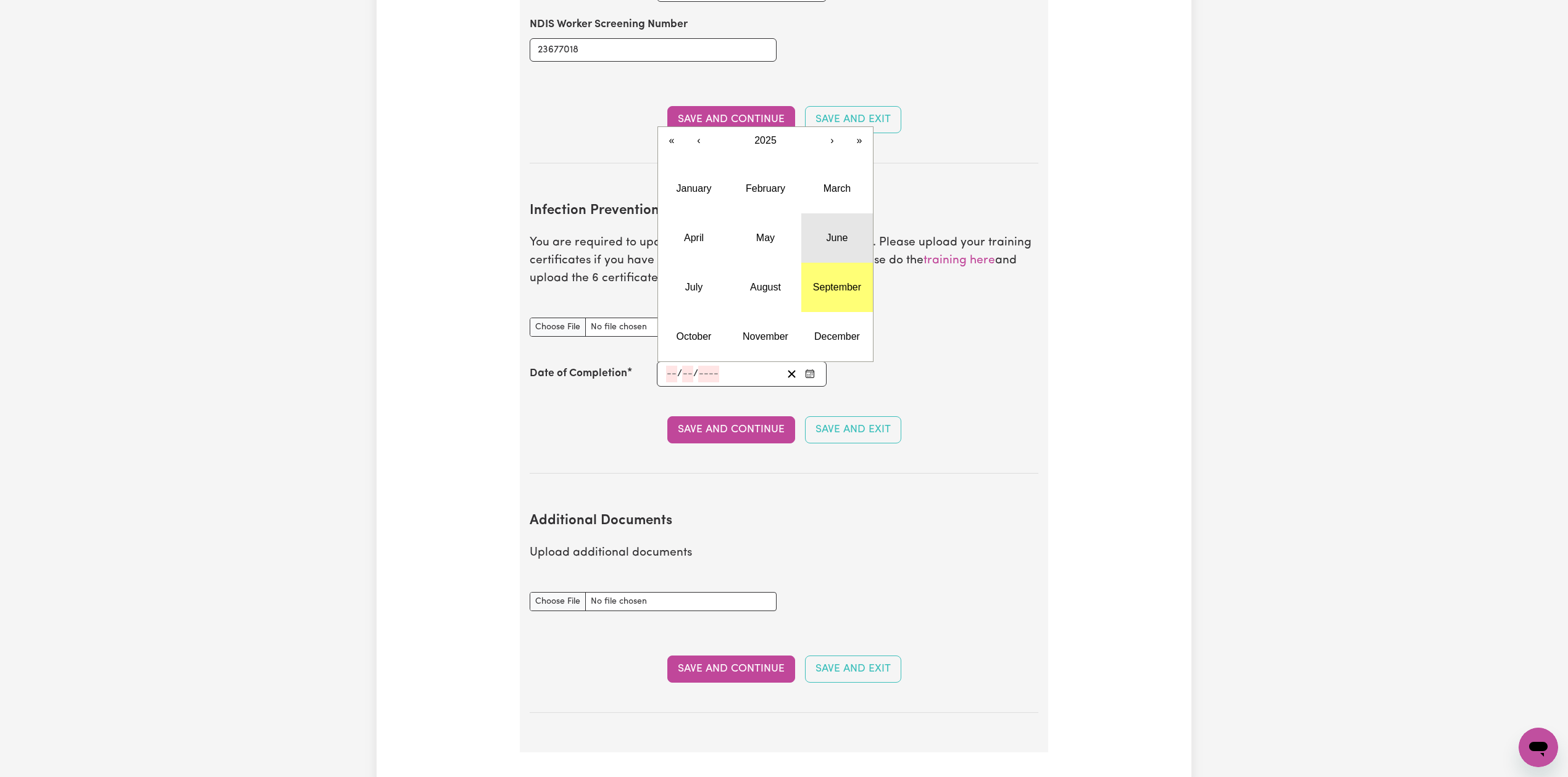
click at [827, 238] on button "June" at bounding box center [837, 238] width 72 height 49
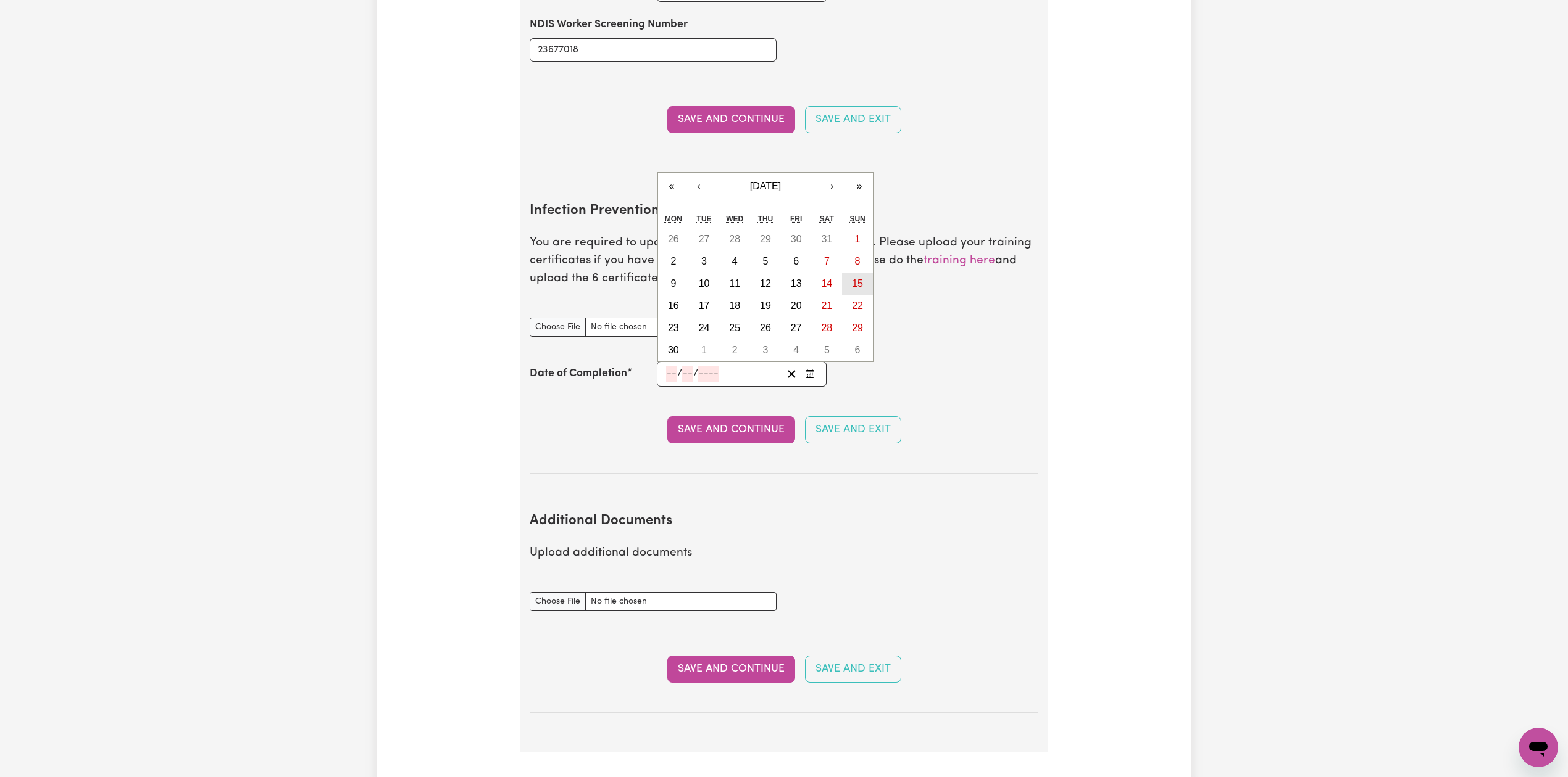
click at [856, 278] on abbr "15" at bounding box center [857, 283] width 11 height 11
type input "2025-06-15"
type input "15"
type input "6"
type input "2025"
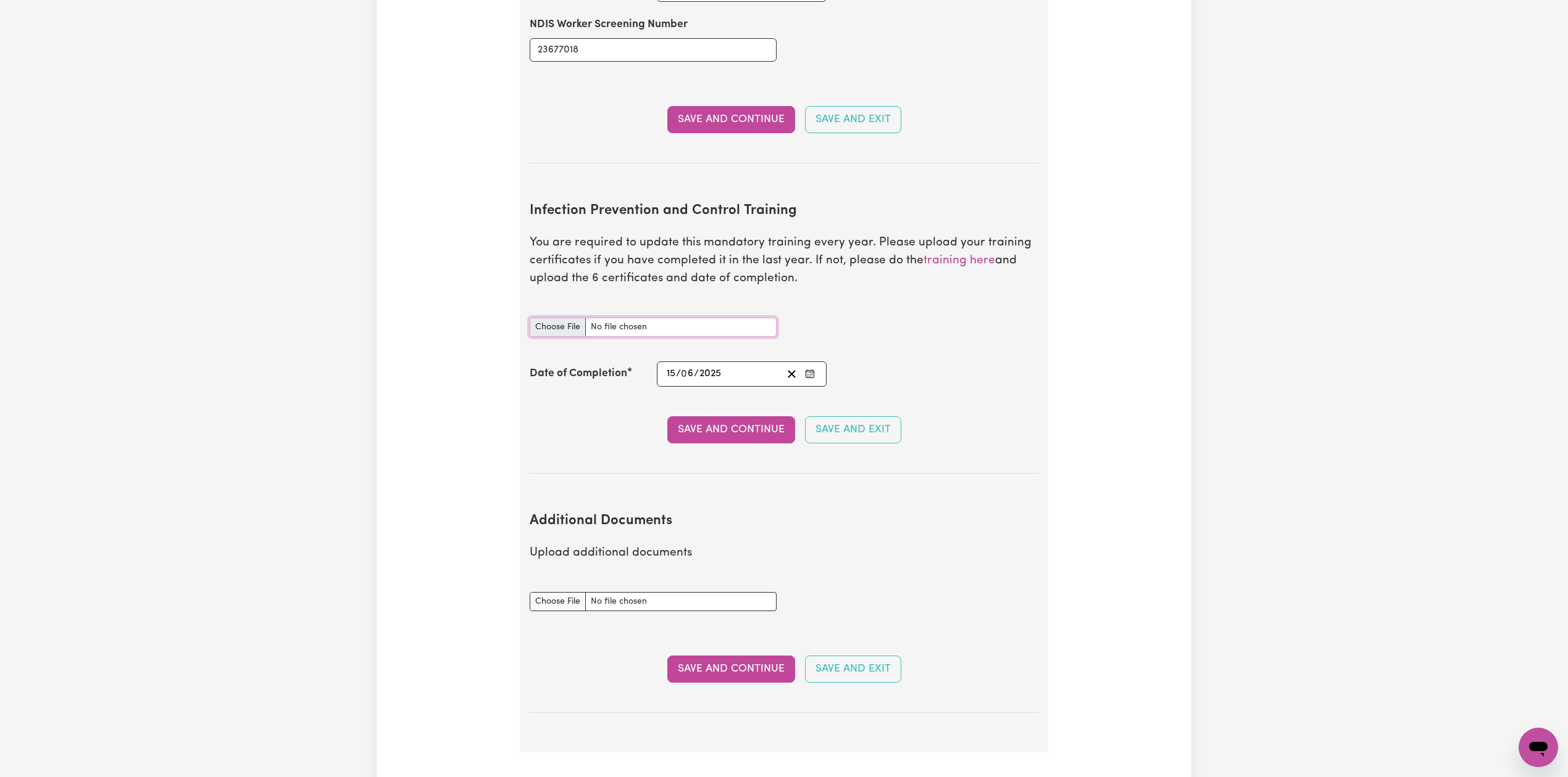
click at [558, 318] on input "Infection Prevention and Control Training document" at bounding box center [653, 327] width 247 height 19
type input "C:\fakepath\Navroop Kaur Infection Prevention and Control Training.pdf"
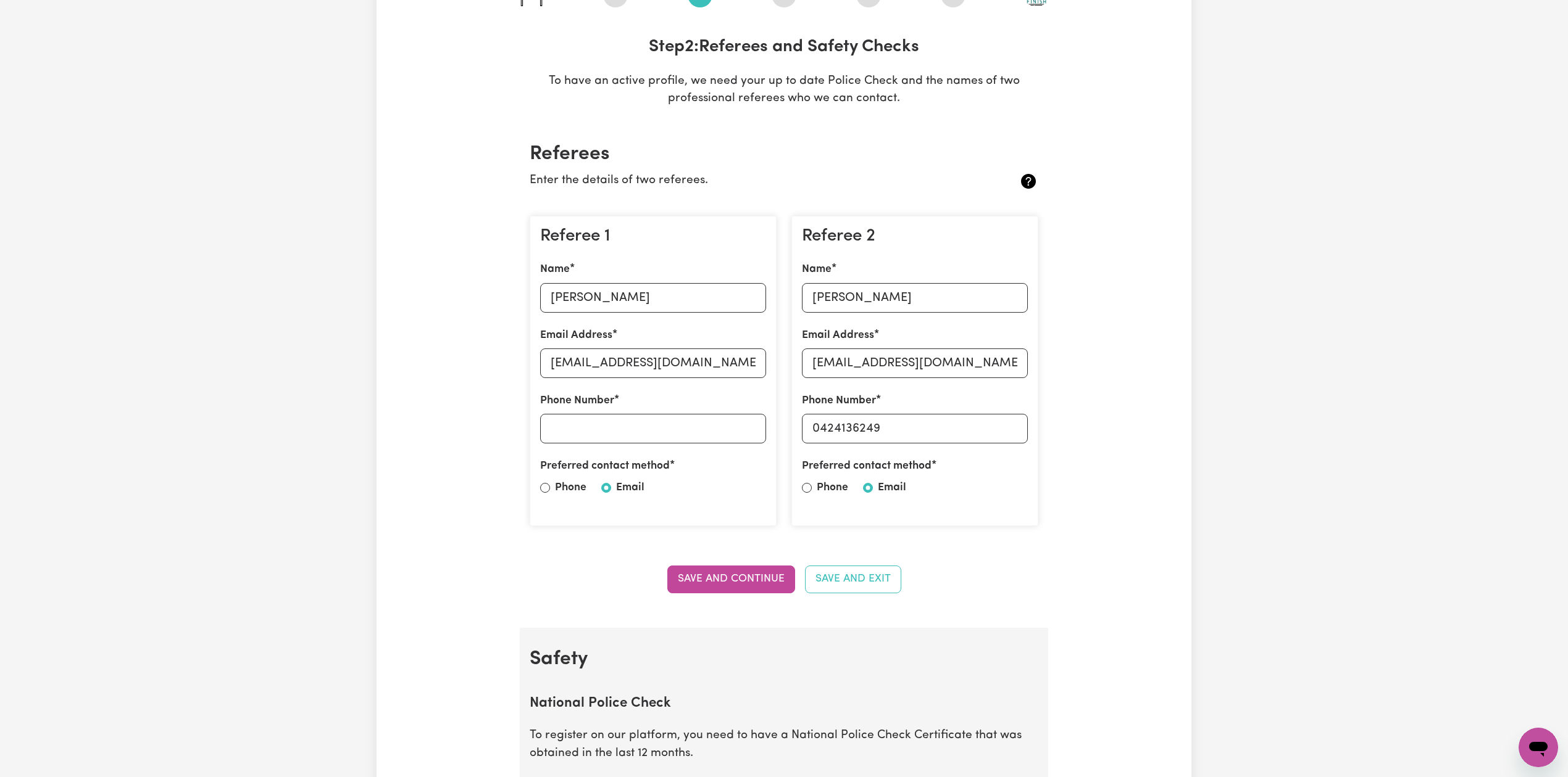
scroll to position [0, 0]
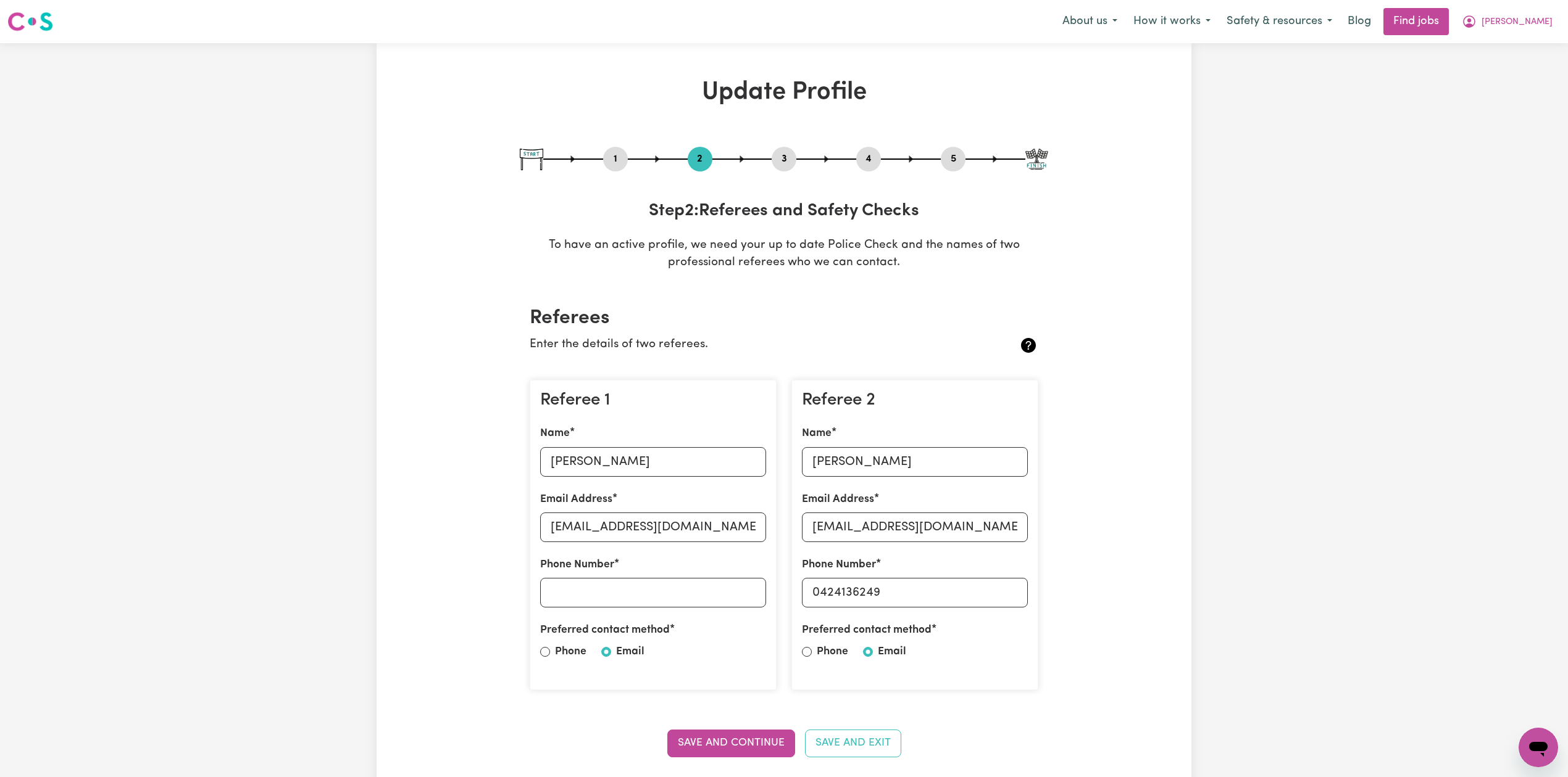
click at [783, 159] on button "3" at bounding box center [783, 159] width 25 height 16
select select "Certificate III (Individual Support)"
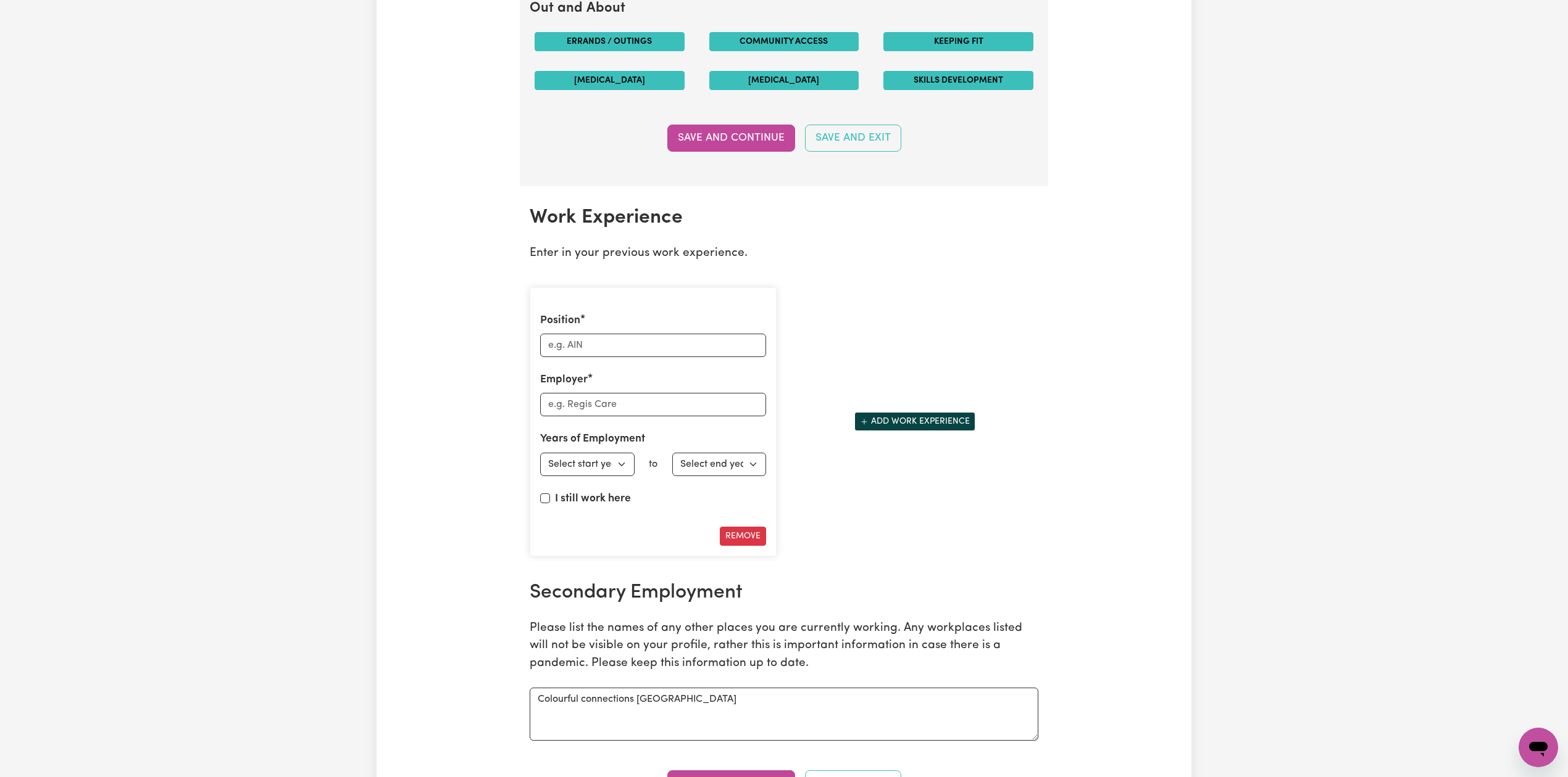
scroll to position [1541, 0]
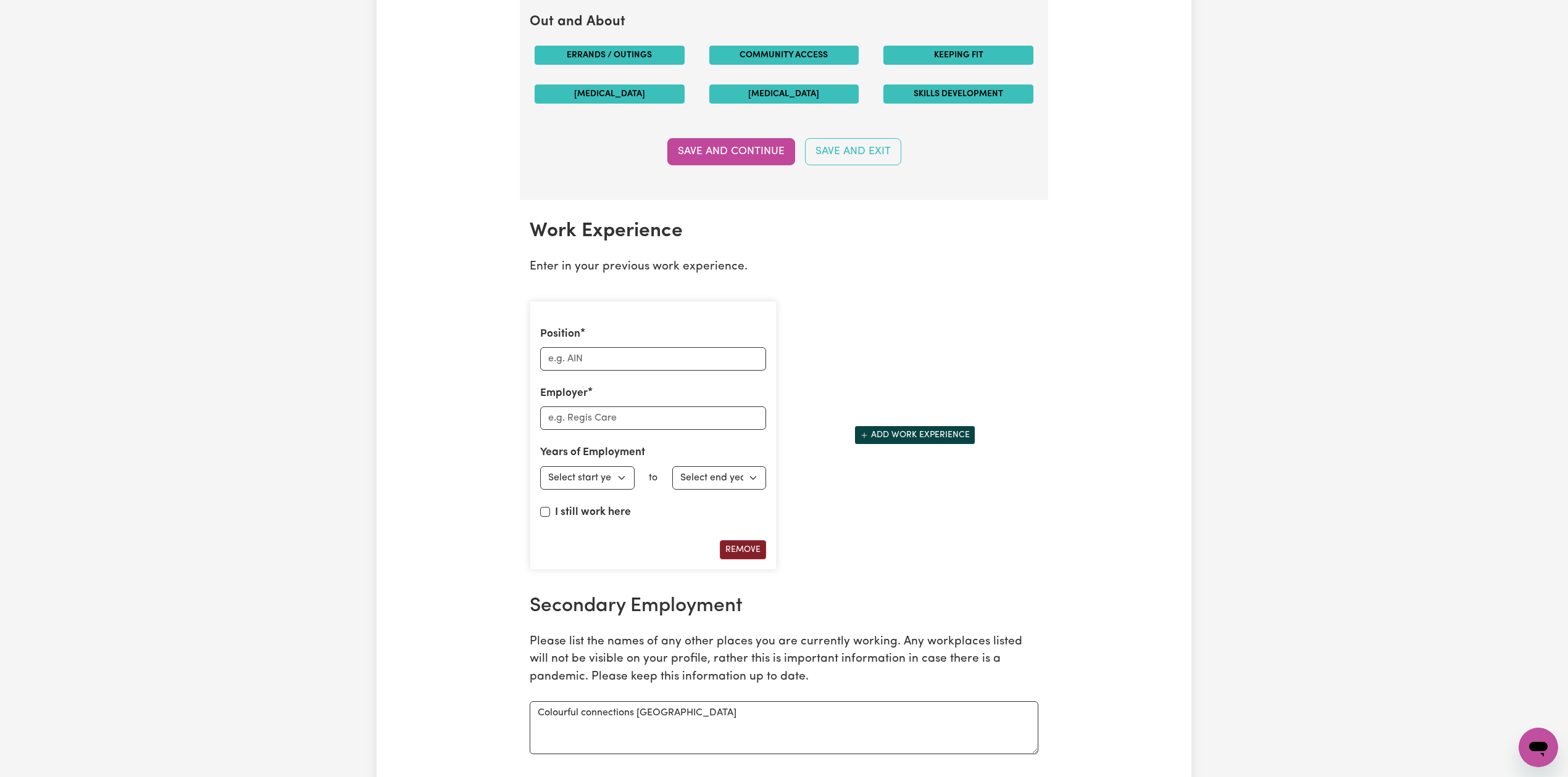
click at [749, 554] on button "Remove" at bounding box center [743, 549] width 46 height 19
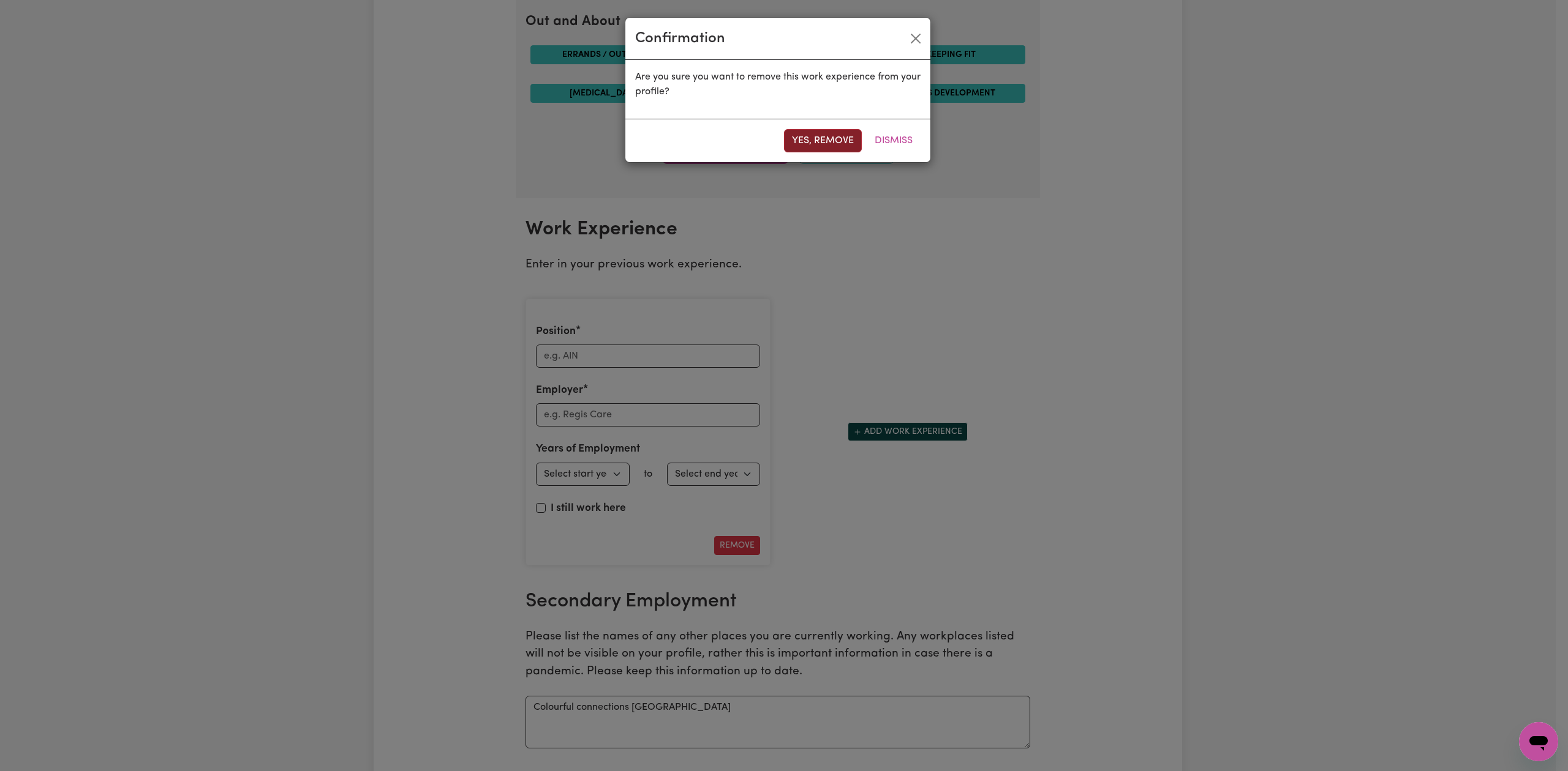
click at [806, 138] on button "Yes, remove" at bounding box center [823, 140] width 78 height 23
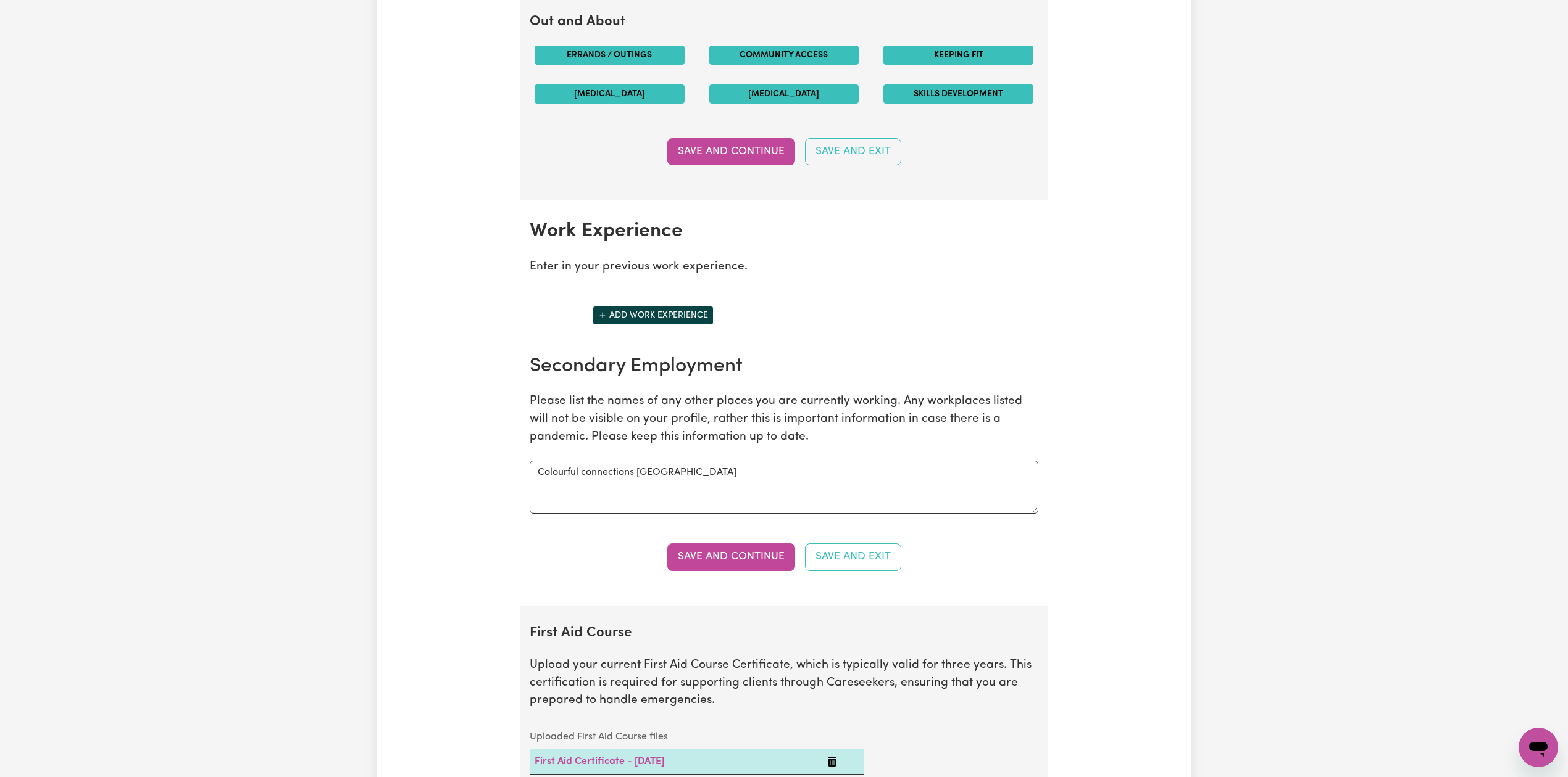
click at [709, 566] on button "Save and Continue" at bounding box center [731, 557] width 127 height 27
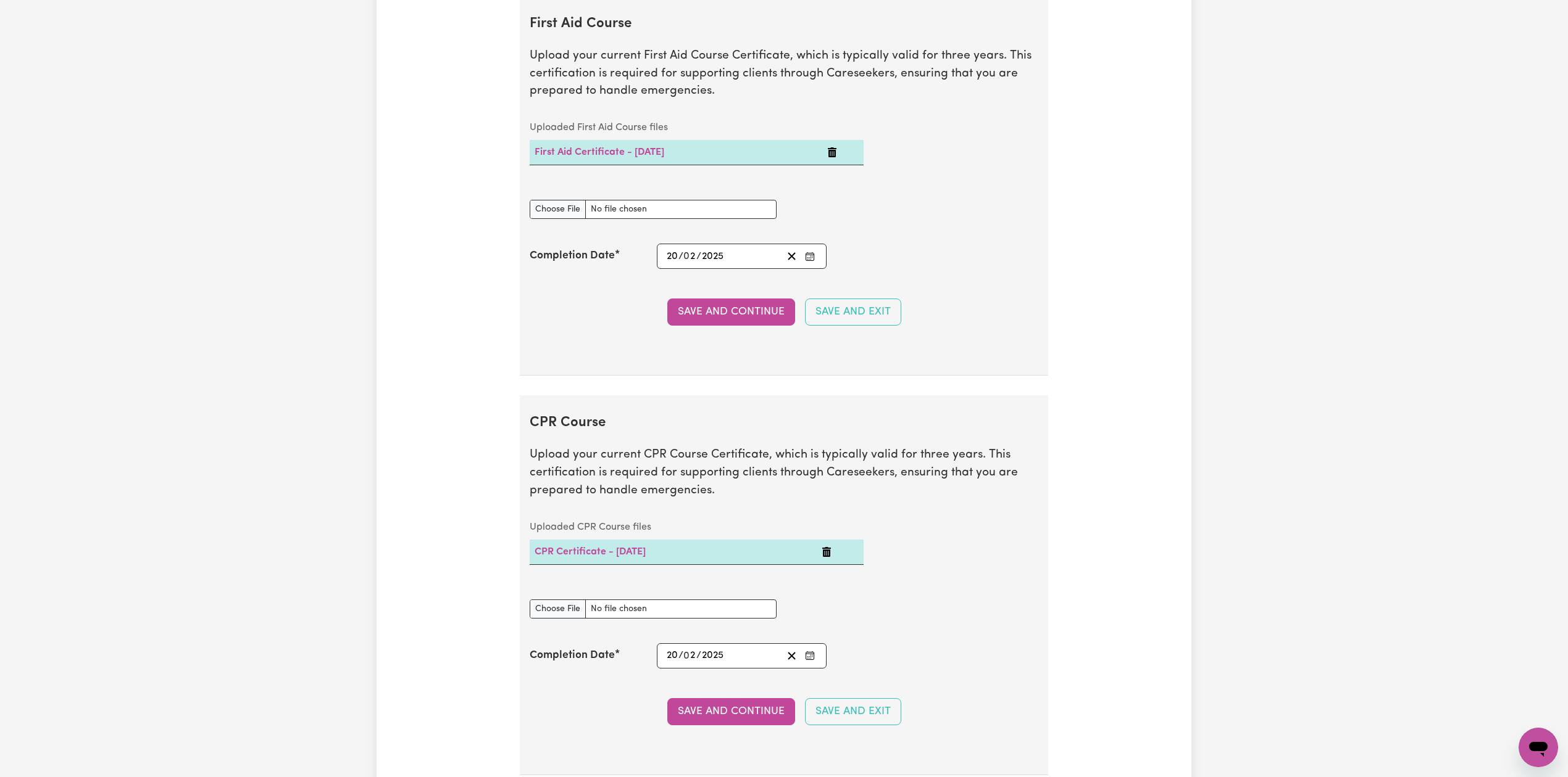
scroll to position [0, 0]
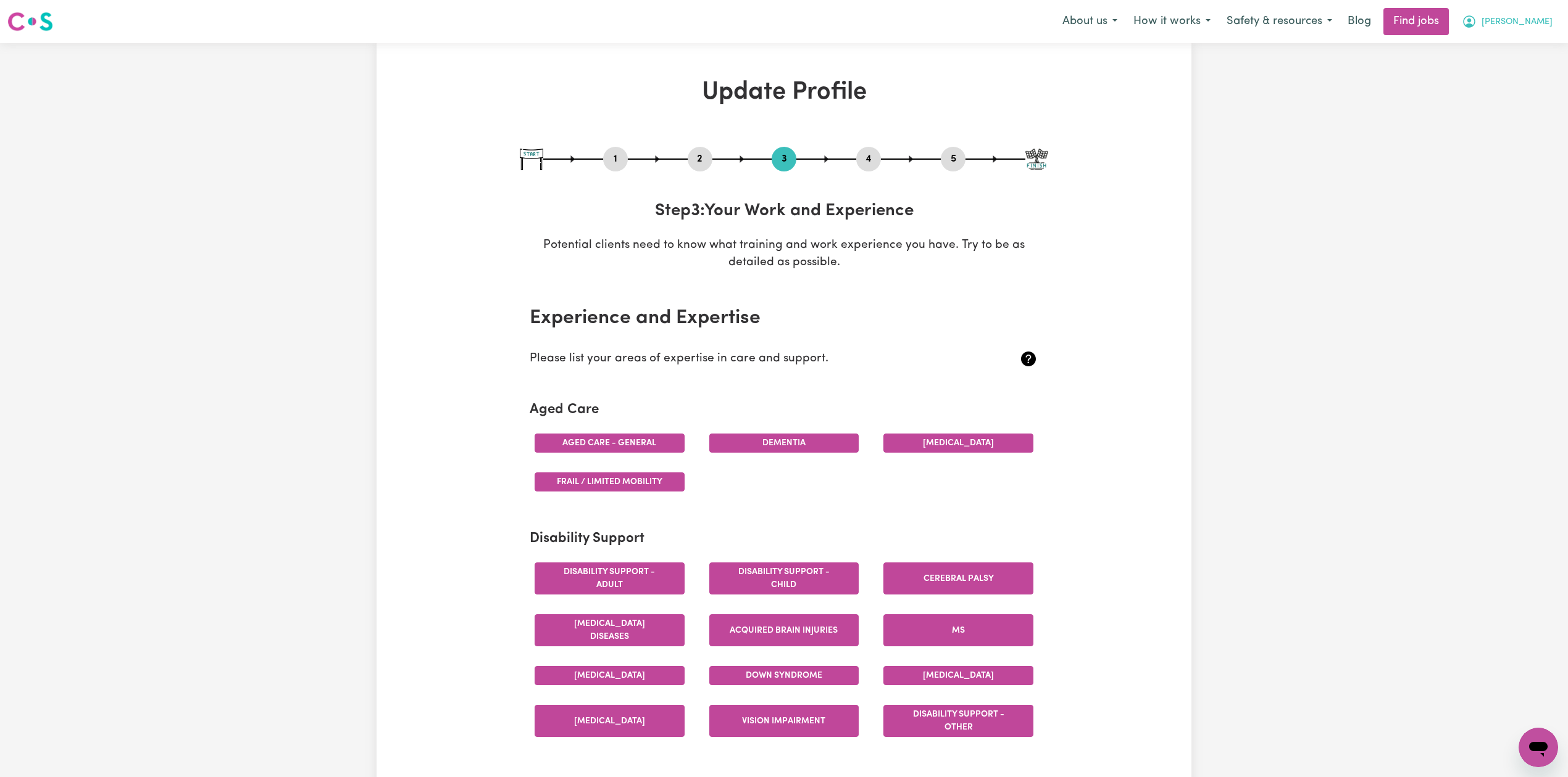
click at [1526, 22] on span "[PERSON_NAME]" at bounding box center [1516, 22] width 71 height 13
click at [1514, 90] on link "Logout" at bounding box center [1511, 94] width 98 height 23
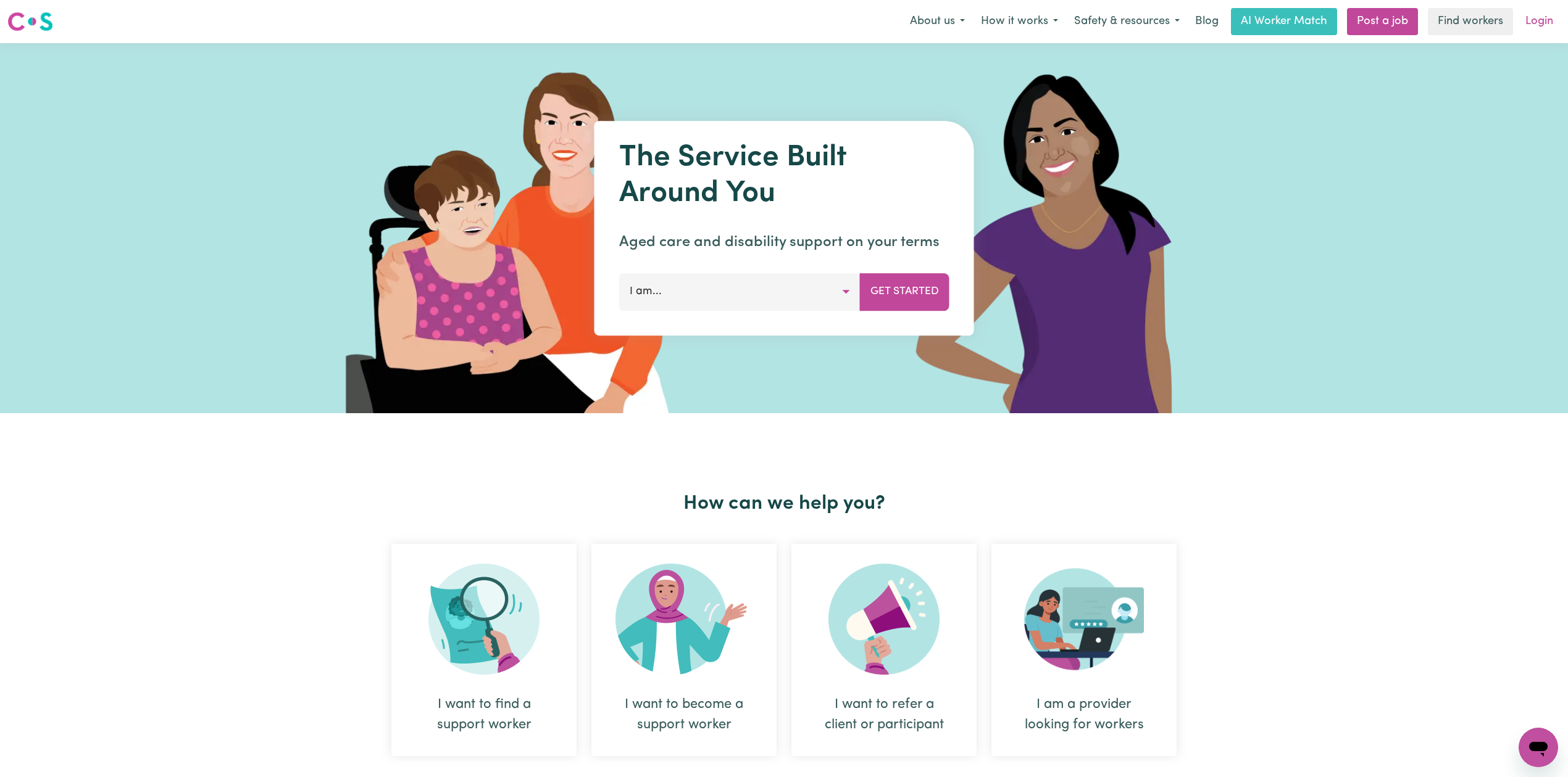
click at [1543, 23] on link "Login" at bounding box center [1539, 21] width 42 height 27
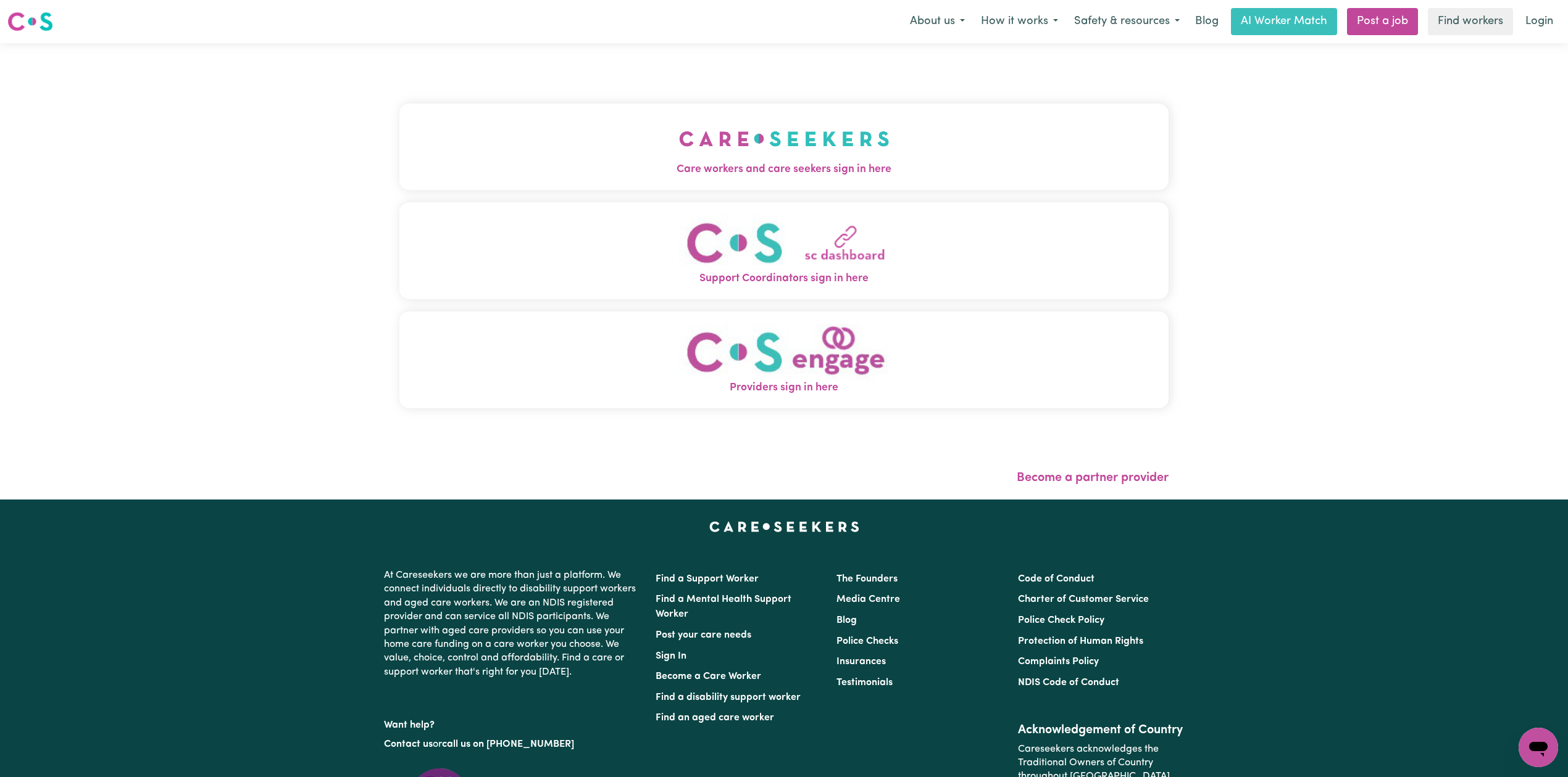
click at [549, 141] on div "Care workers and care seekers sign in here Support Coordinators sign in here Pr…" at bounding box center [783, 271] width 784 height 457
click at [548, 139] on button "Care workers and care seekers sign in here" at bounding box center [784, 147] width 769 height 86
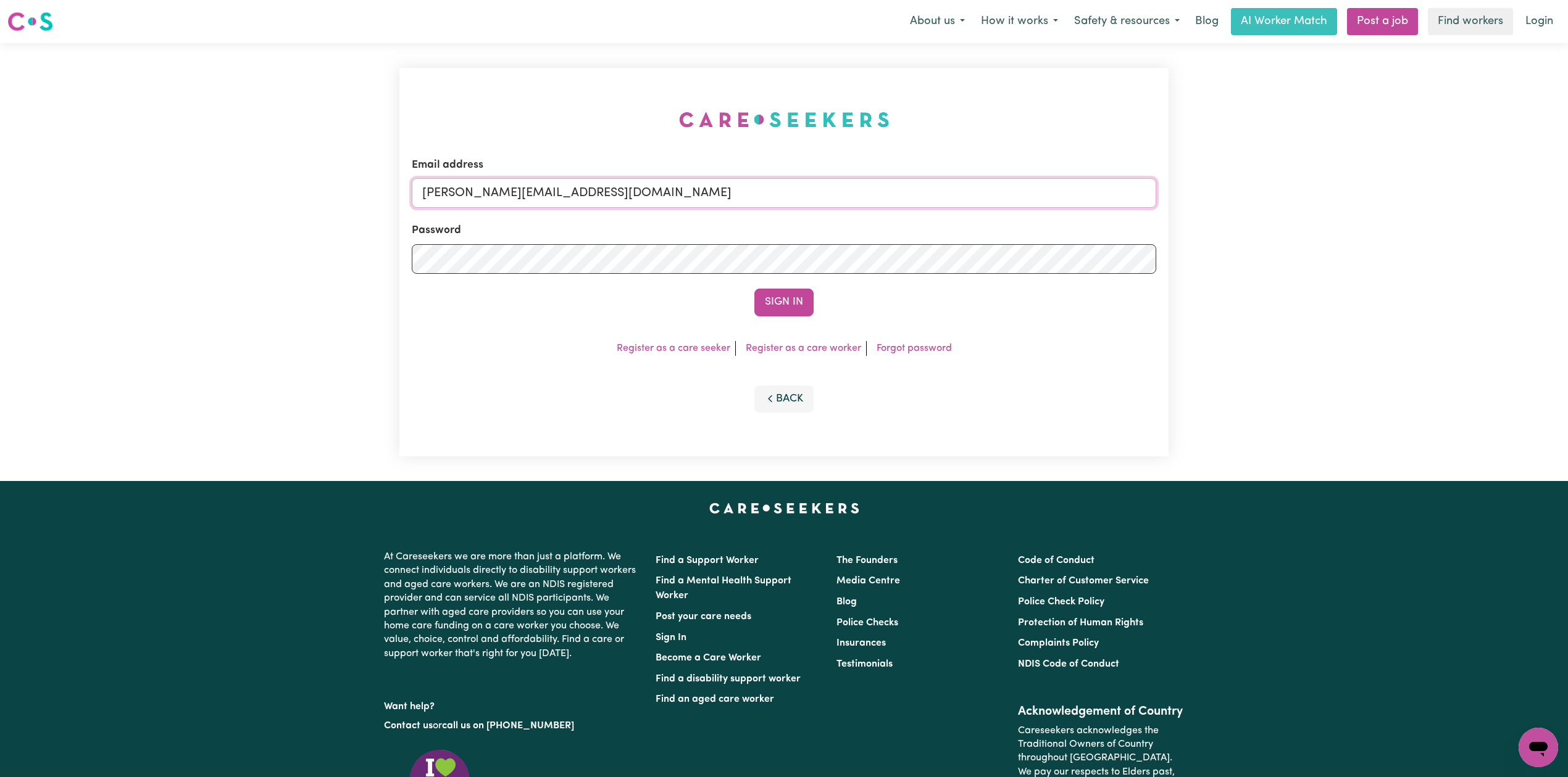
click at [568, 196] on input "toni@careseekers.com.au" at bounding box center [783, 193] width 744 height 30
click at [487, 193] on input "Superuser~jepletingnaum23@yahoo.com" at bounding box center [783, 193] width 744 height 30
drag, startPoint x: 504, startPoint y: 186, endPoint x: 497, endPoint y: 190, distance: 8.1
click at [504, 186] on input "Superuser~jepletingnaum23@yahoo.com" at bounding box center [783, 193] width 744 height 30
drag, startPoint x: 487, startPoint y: 191, endPoint x: 842, endPoint y: 237, distance: 358.0
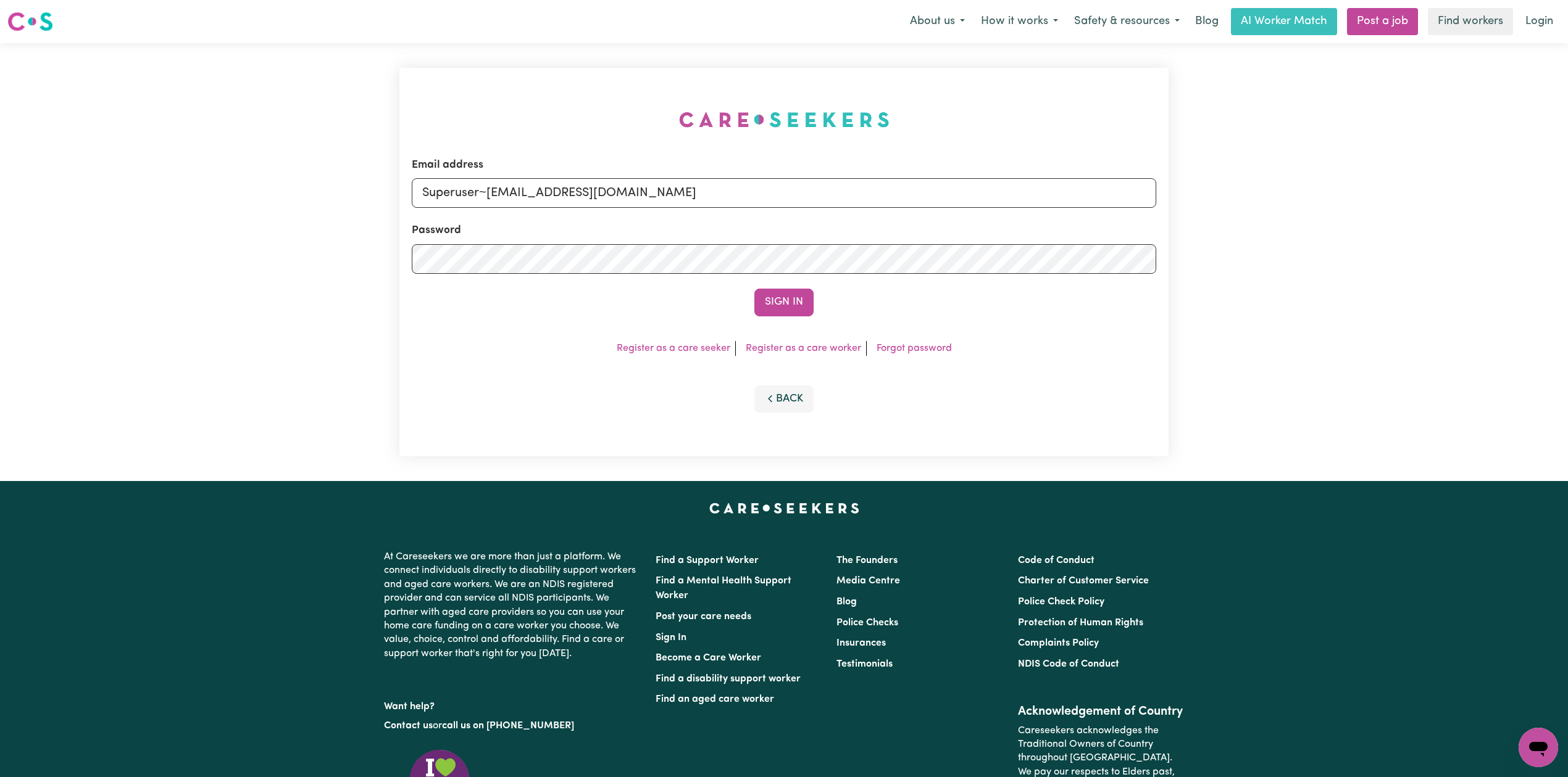
click at [842, 237] on form "Email address Superuser~jepletingnaum23@yahoo.com Password Sign In" at bounding box center [783, 237] width 744 height 159
type input "Superuser~mariacaldwell@optusnet.com.au"
click at [761, 309] on button "Sign In" at bounding box center [783, 302] width 59 height 27
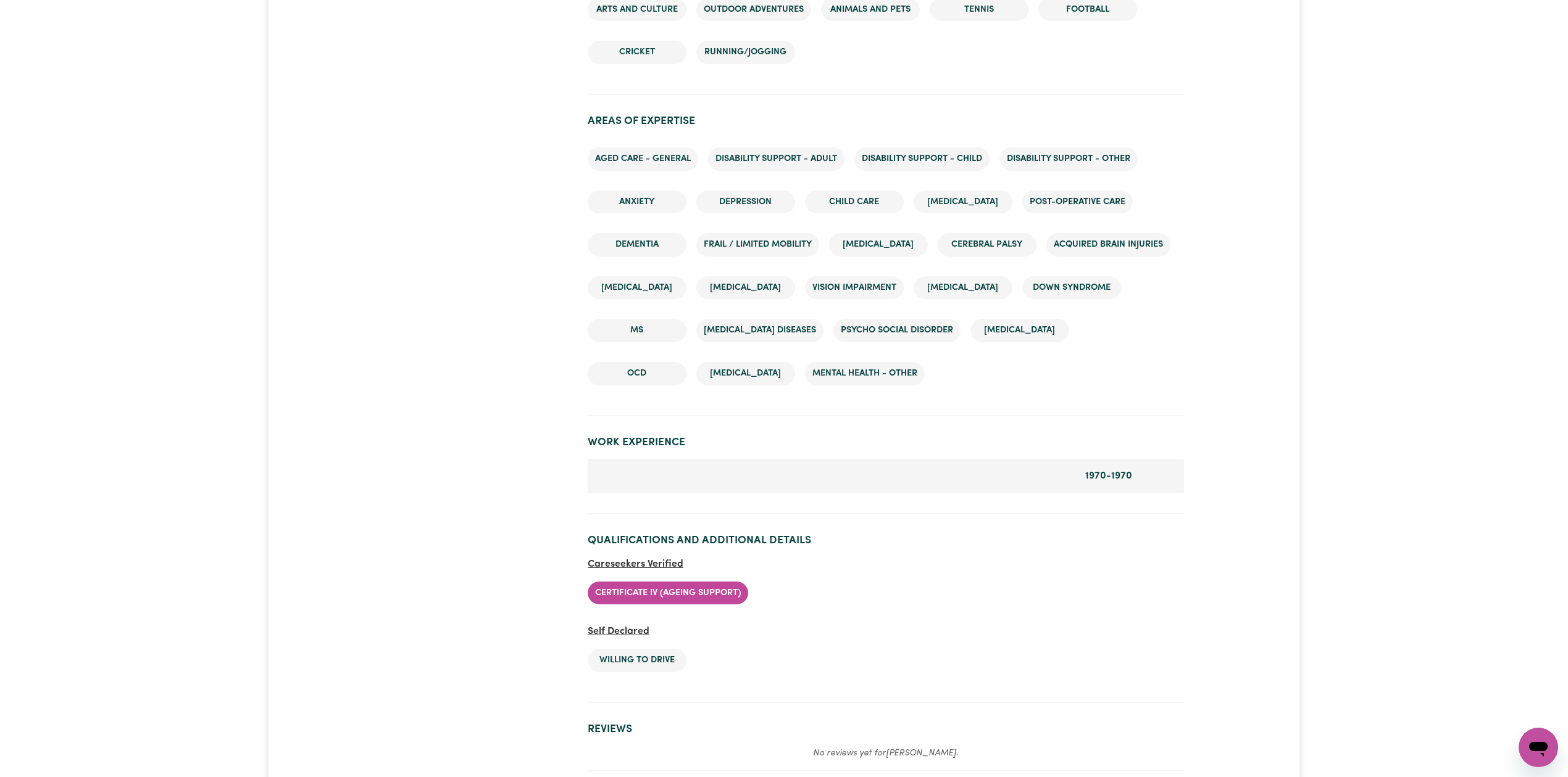
scroll to position [1809, 0]
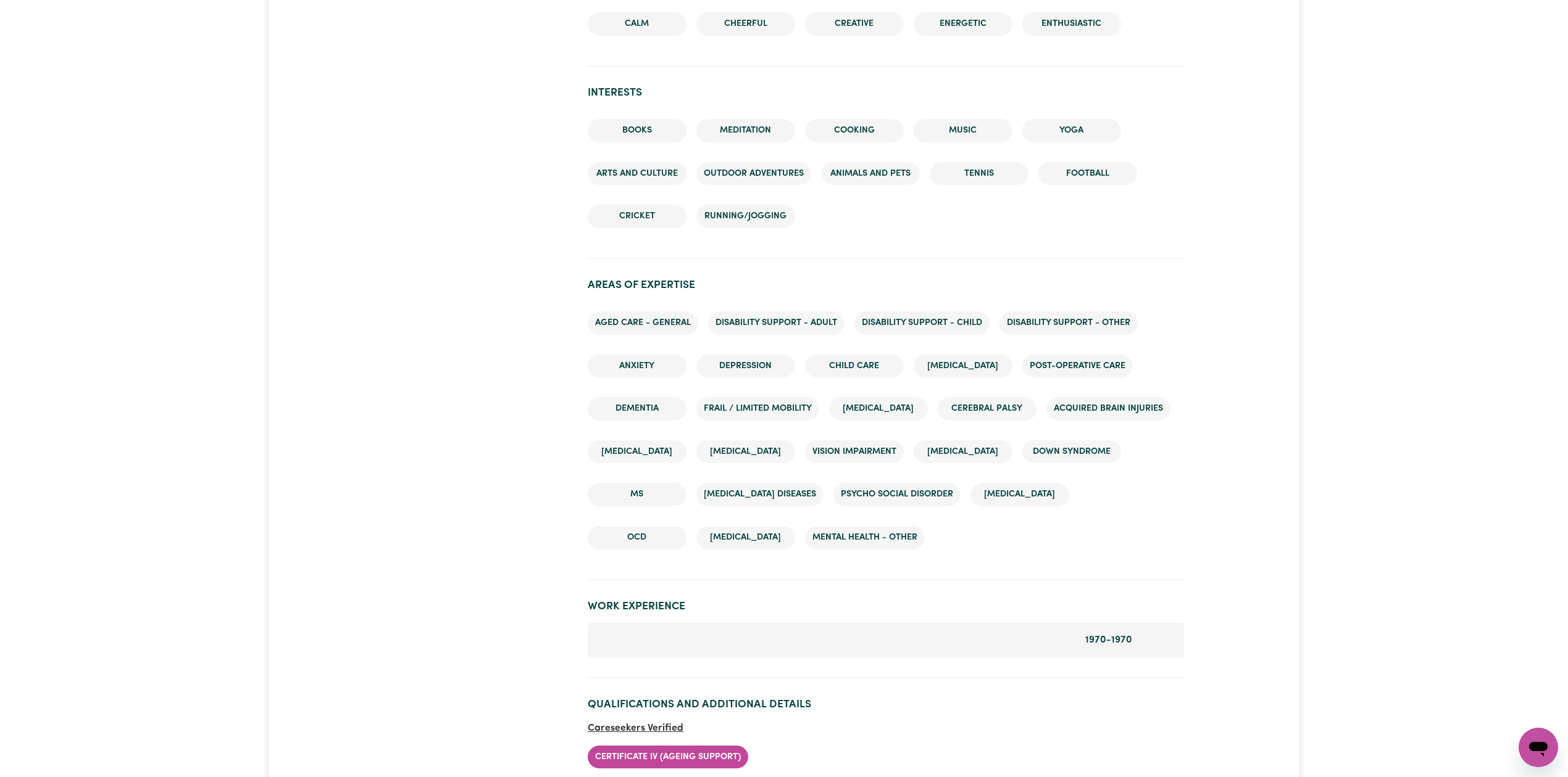
scroll to position [1563, 0]
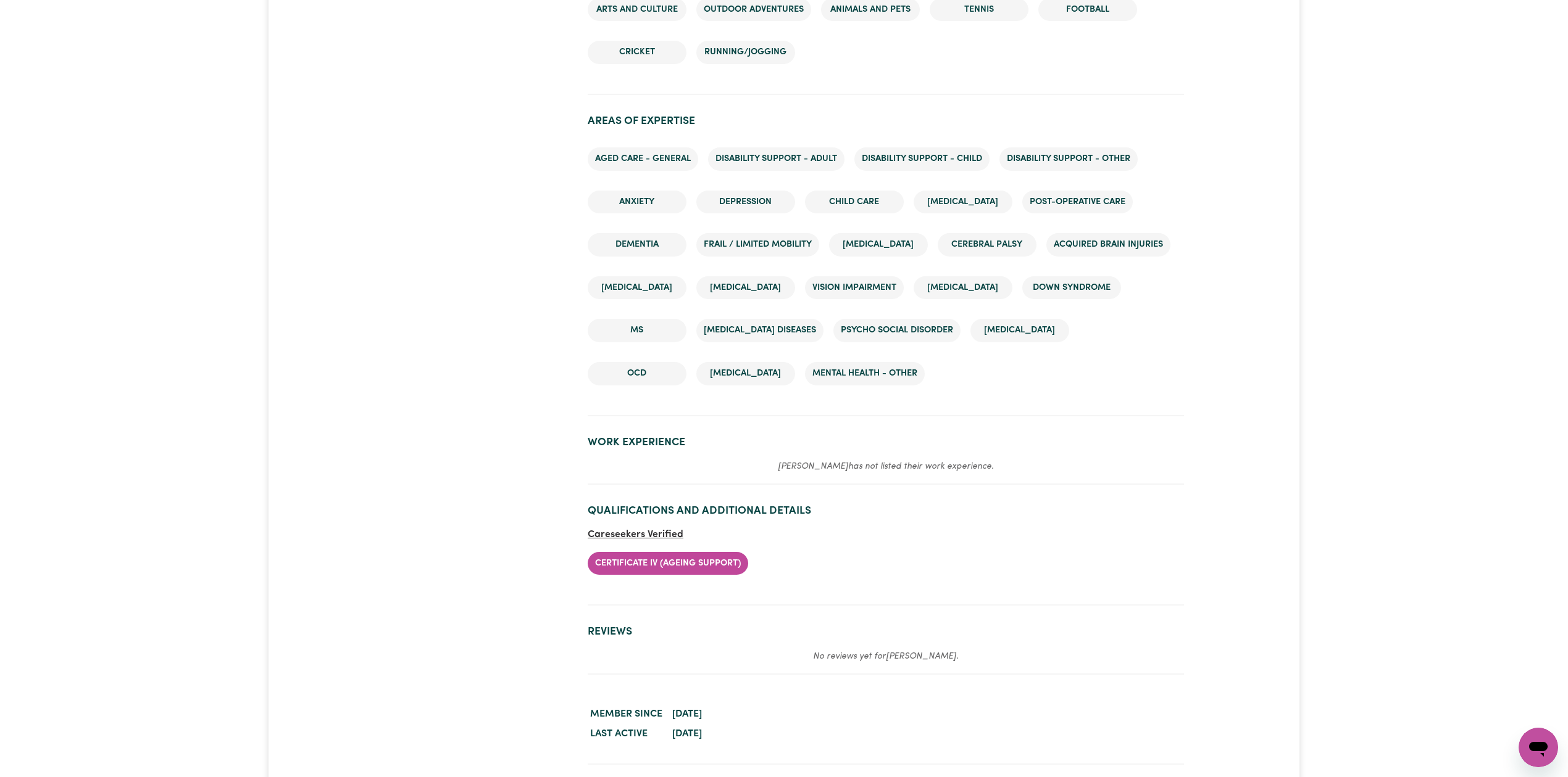
scroll to position [1809, 0]
